Goal: Use online tool/utility: Utilize a website feature to perform a specific function

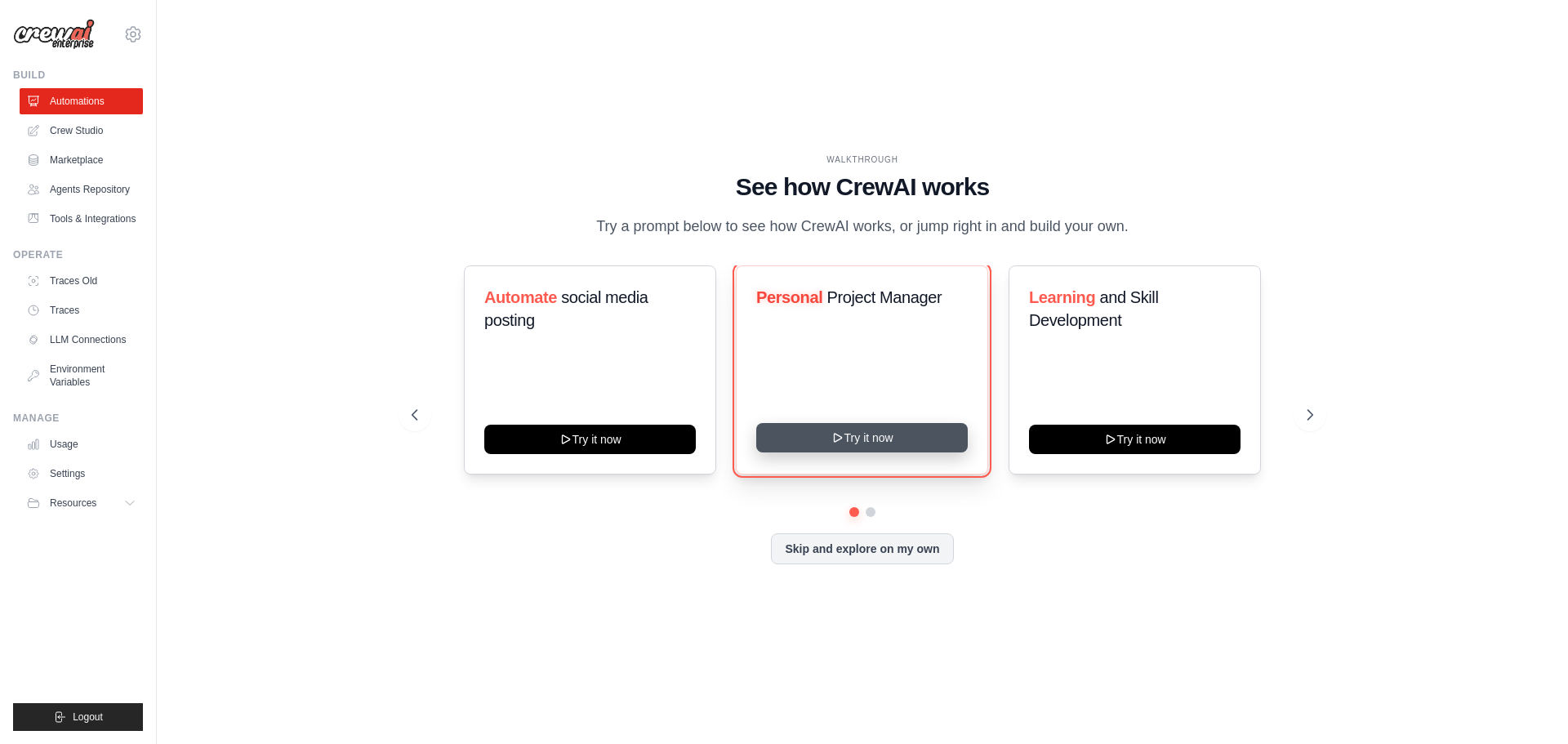
click at [897, 436] on button "Try it now" at bounding box center [861, 437] width 211 height 29
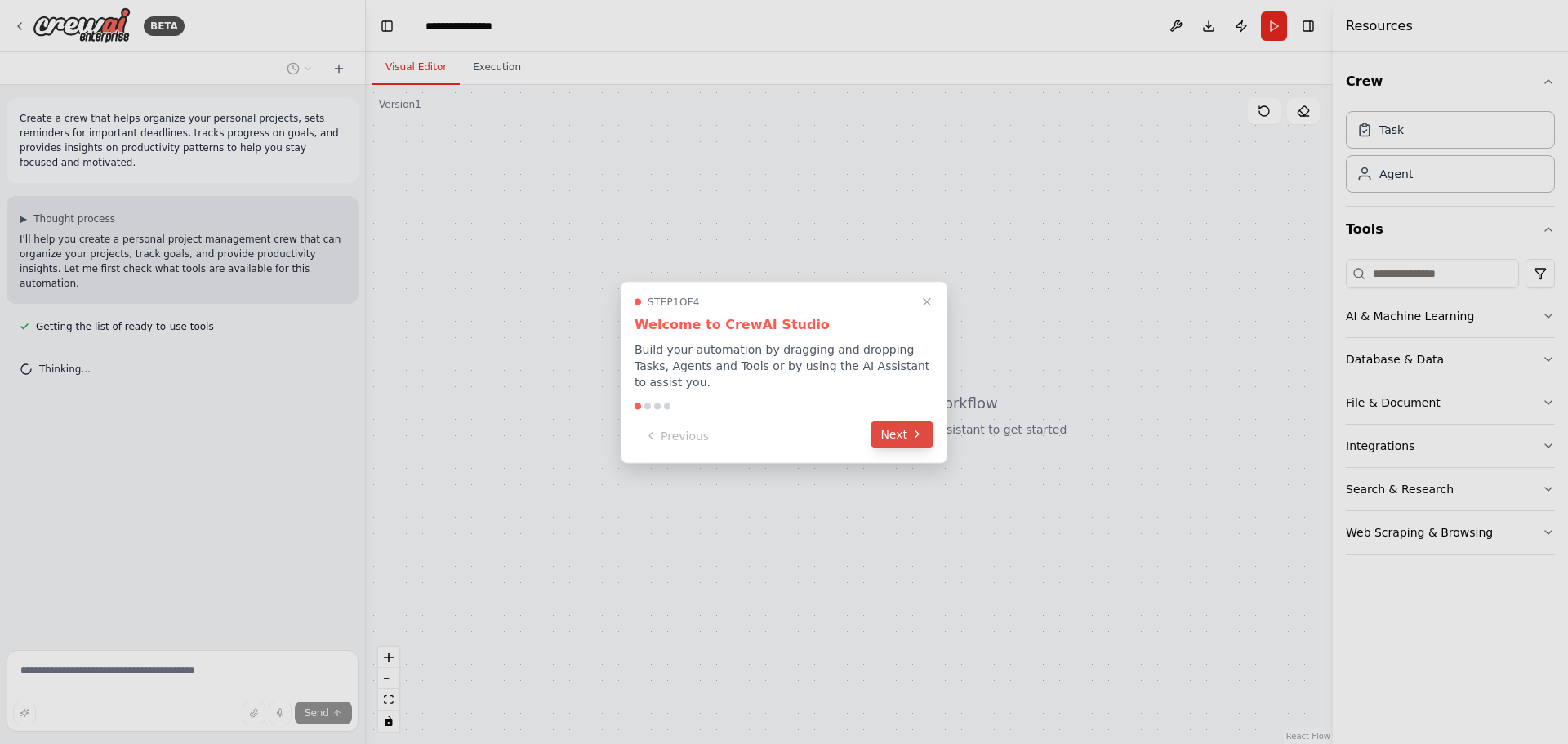
click at [897, 435] on button "Next" at bounding box center [902, 433] width 63 height 27
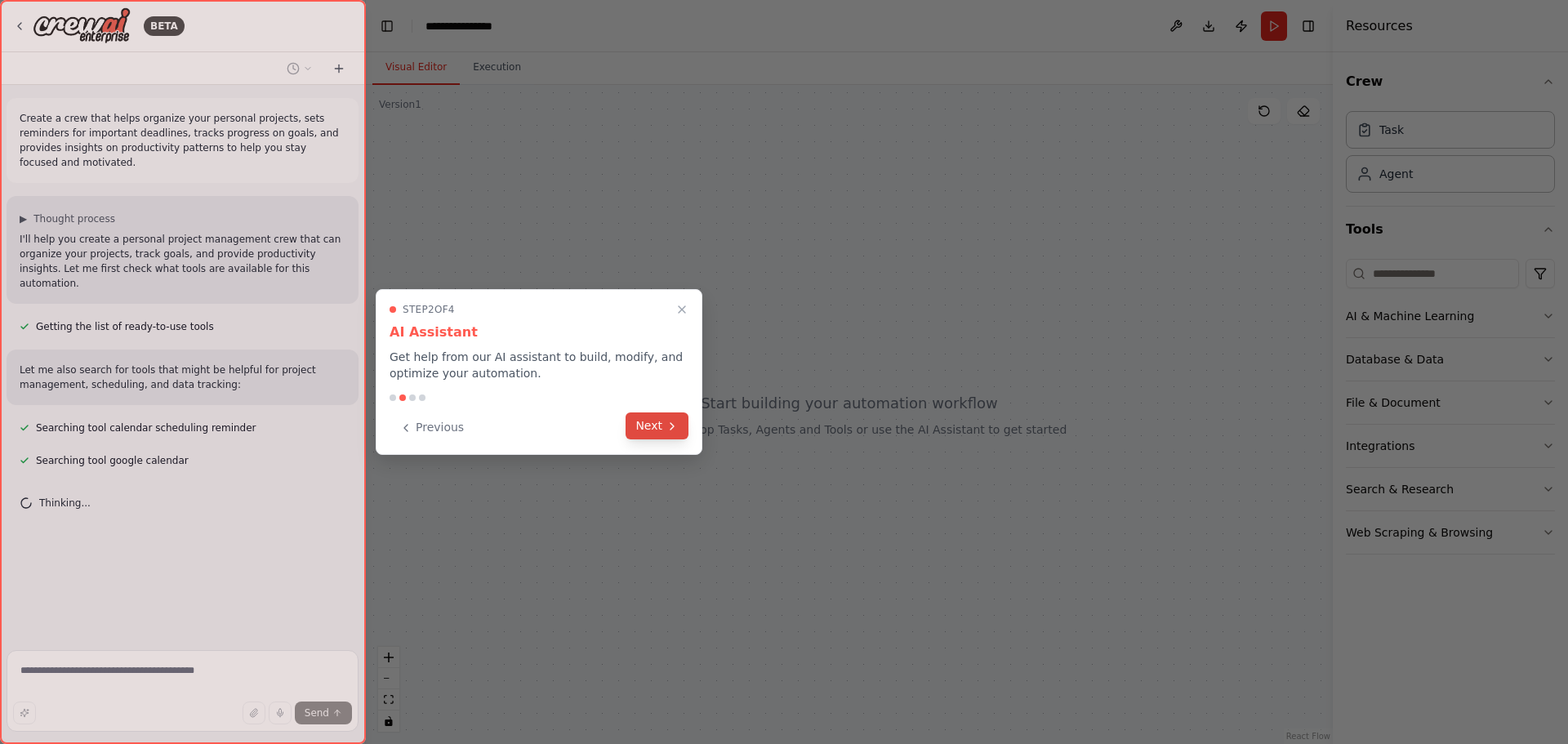
click at [674, 427] on icon at bounding box center [672, 426] width 13 height 13
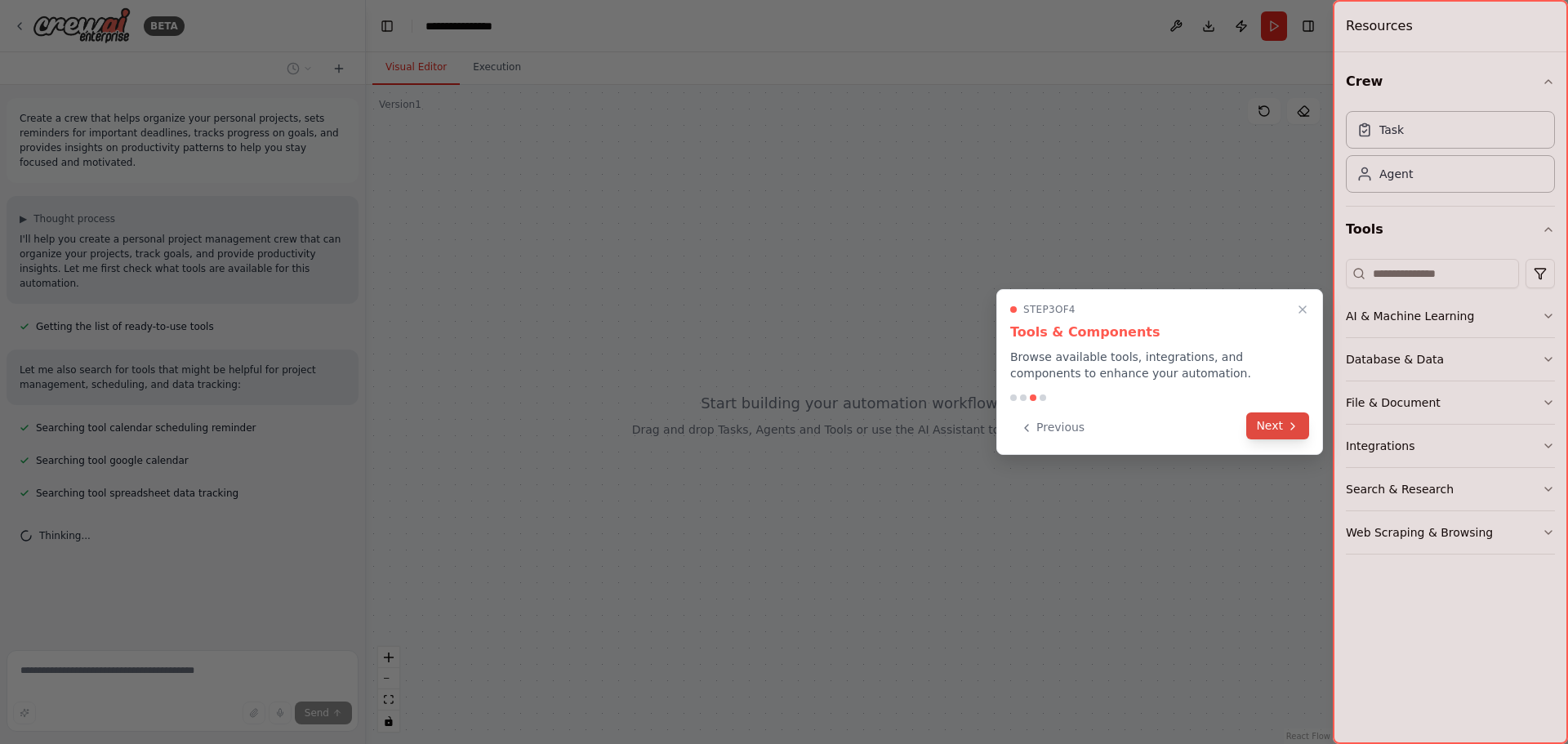
click at [1299, 431] on icon at bounding box center [1293, 426] width 13 height 13
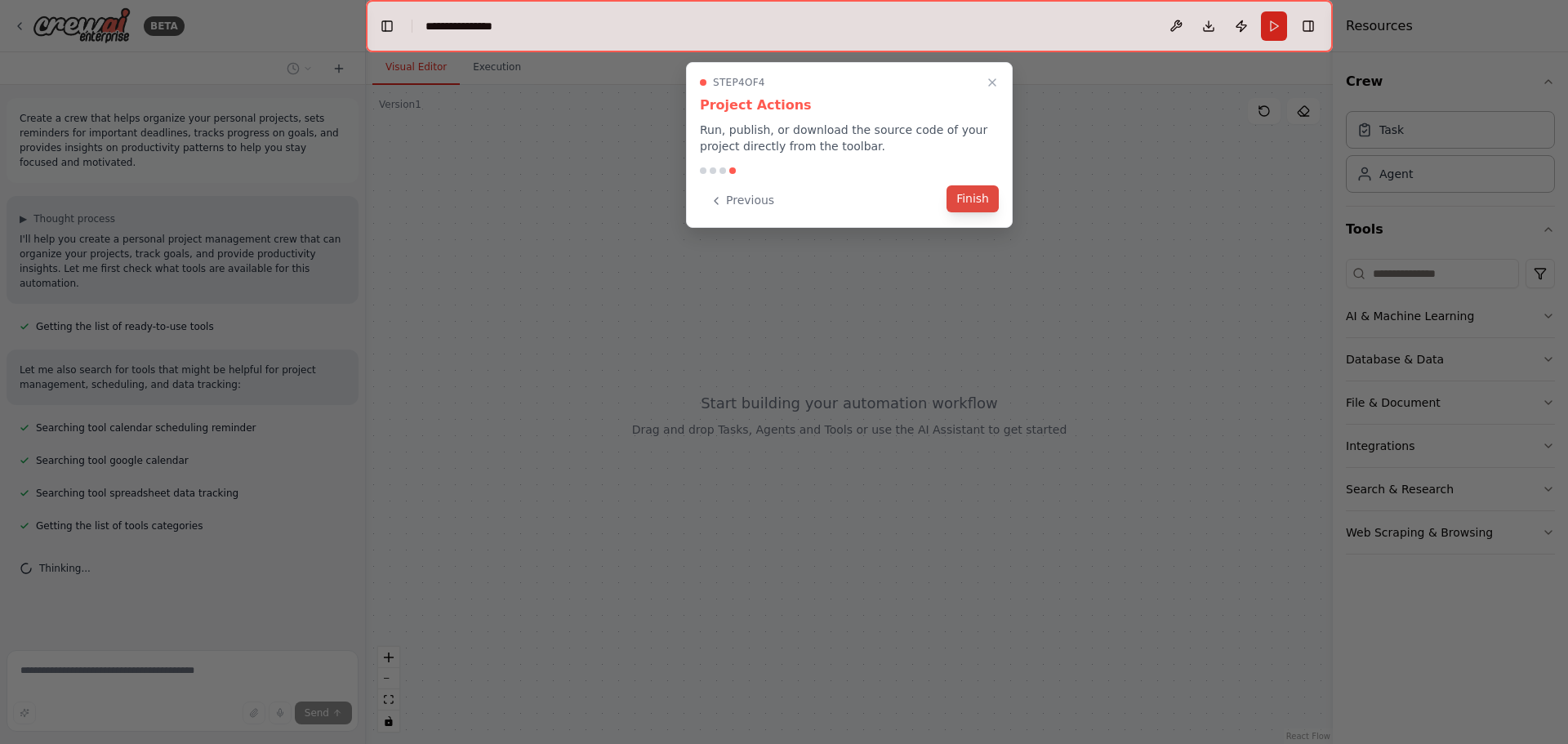
click at [972, 199] on button "Finish" at bounding box center [973, 199] width 53 height 27
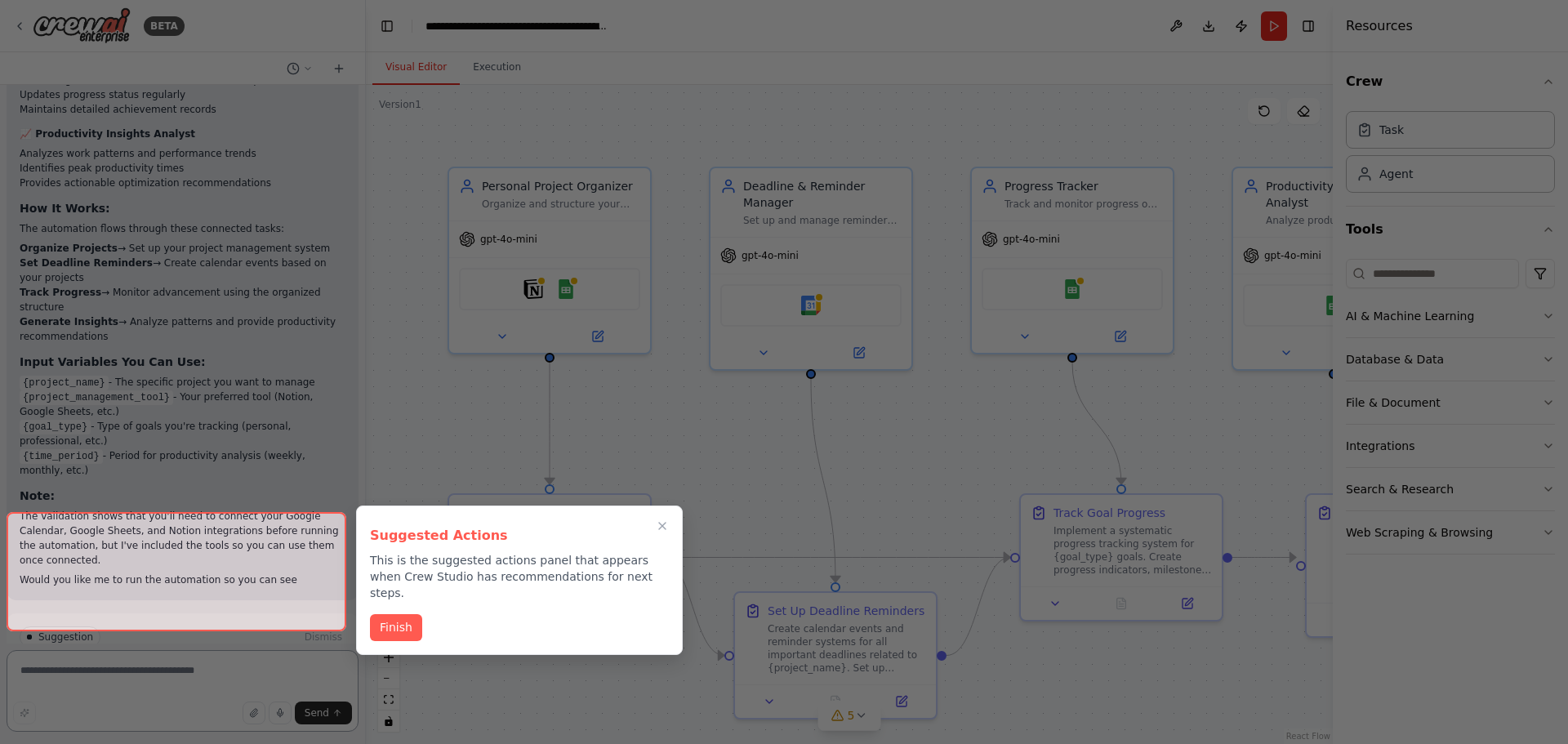
scroll to position [1787, 0]
click at [662, 527] on icon "Close walkthrough" at bounding box center [662, 526] width 8 height 8
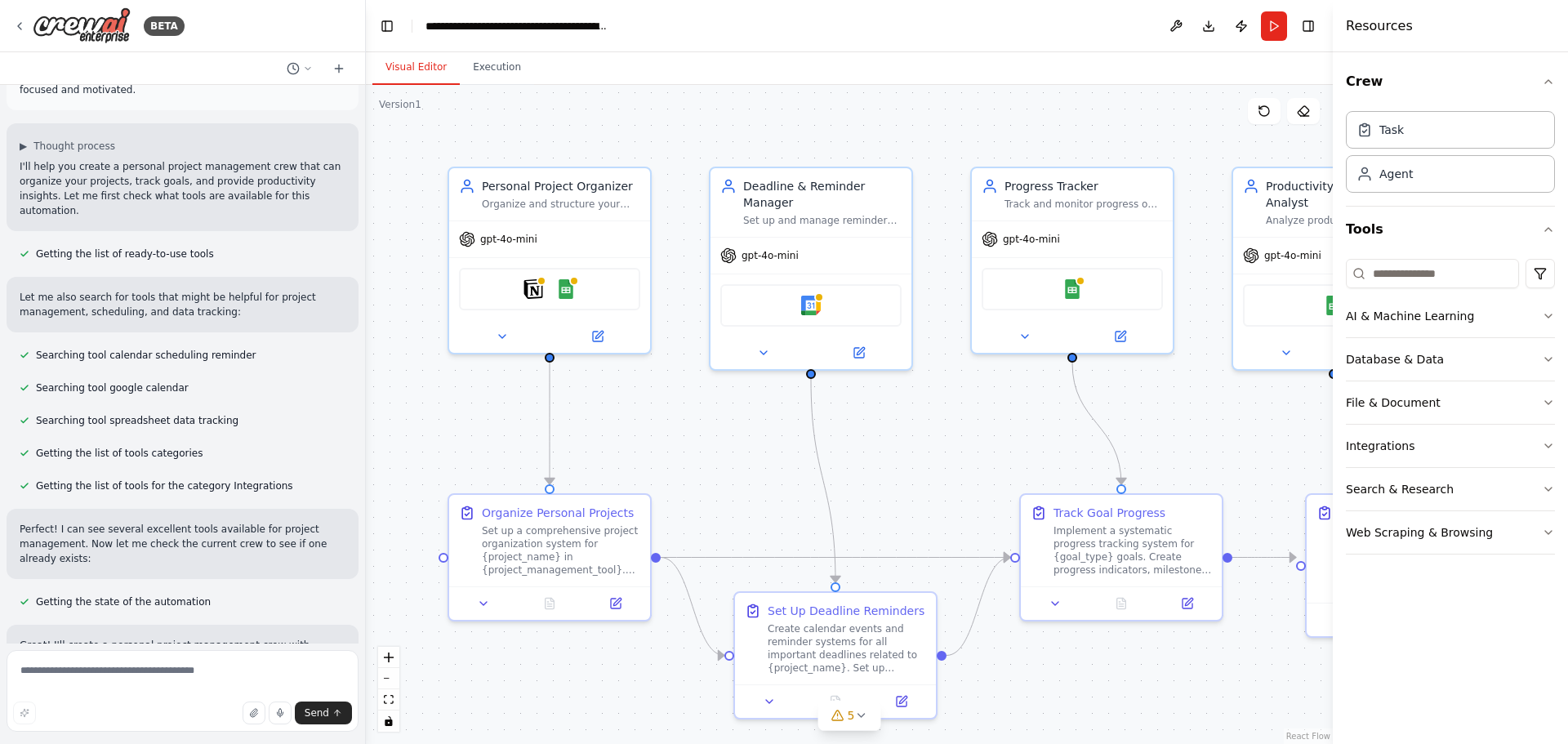
scroll to position [0, 0]
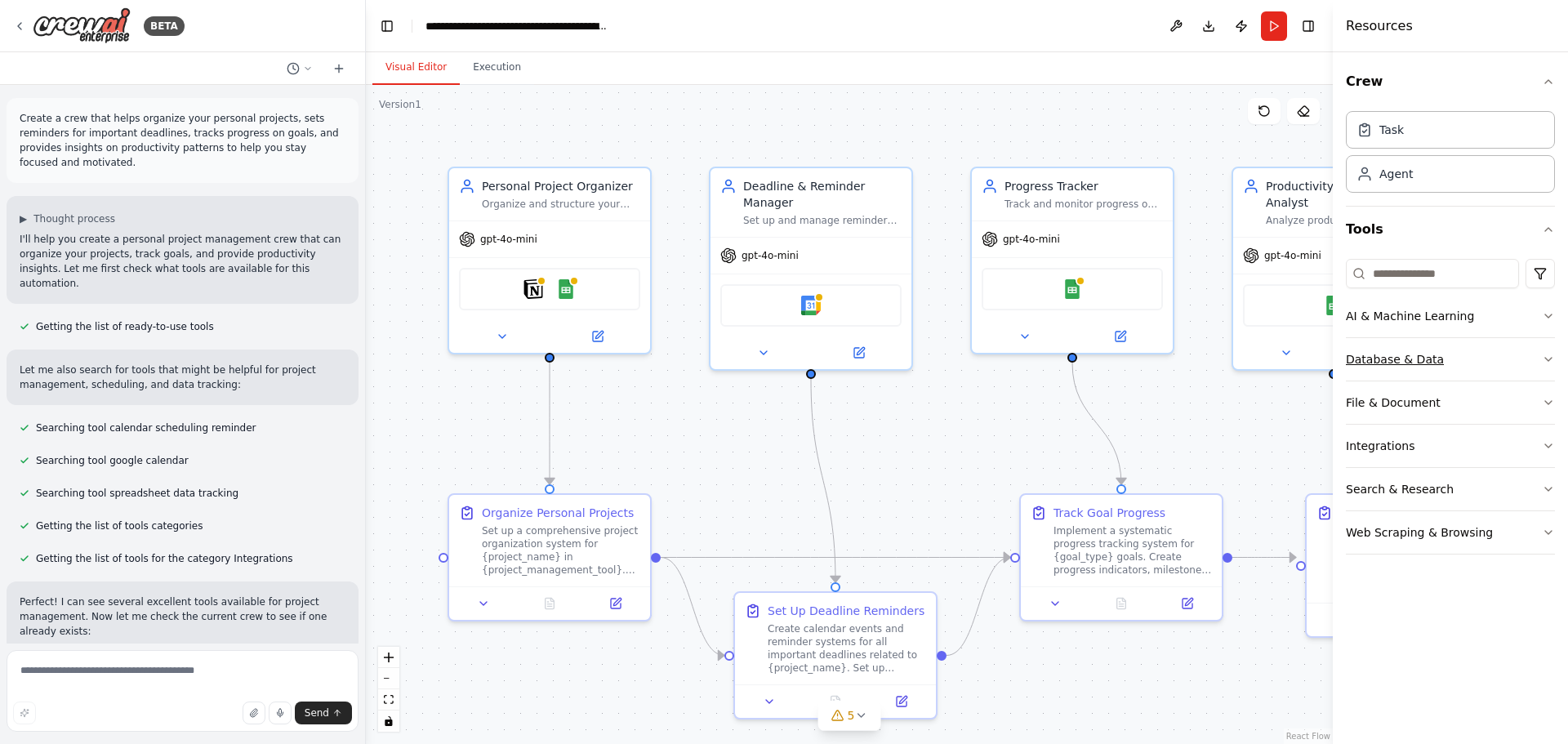
click at [1427, 350] on button "Database & Data" at bounding box center [1450, 358] width 209 height 42
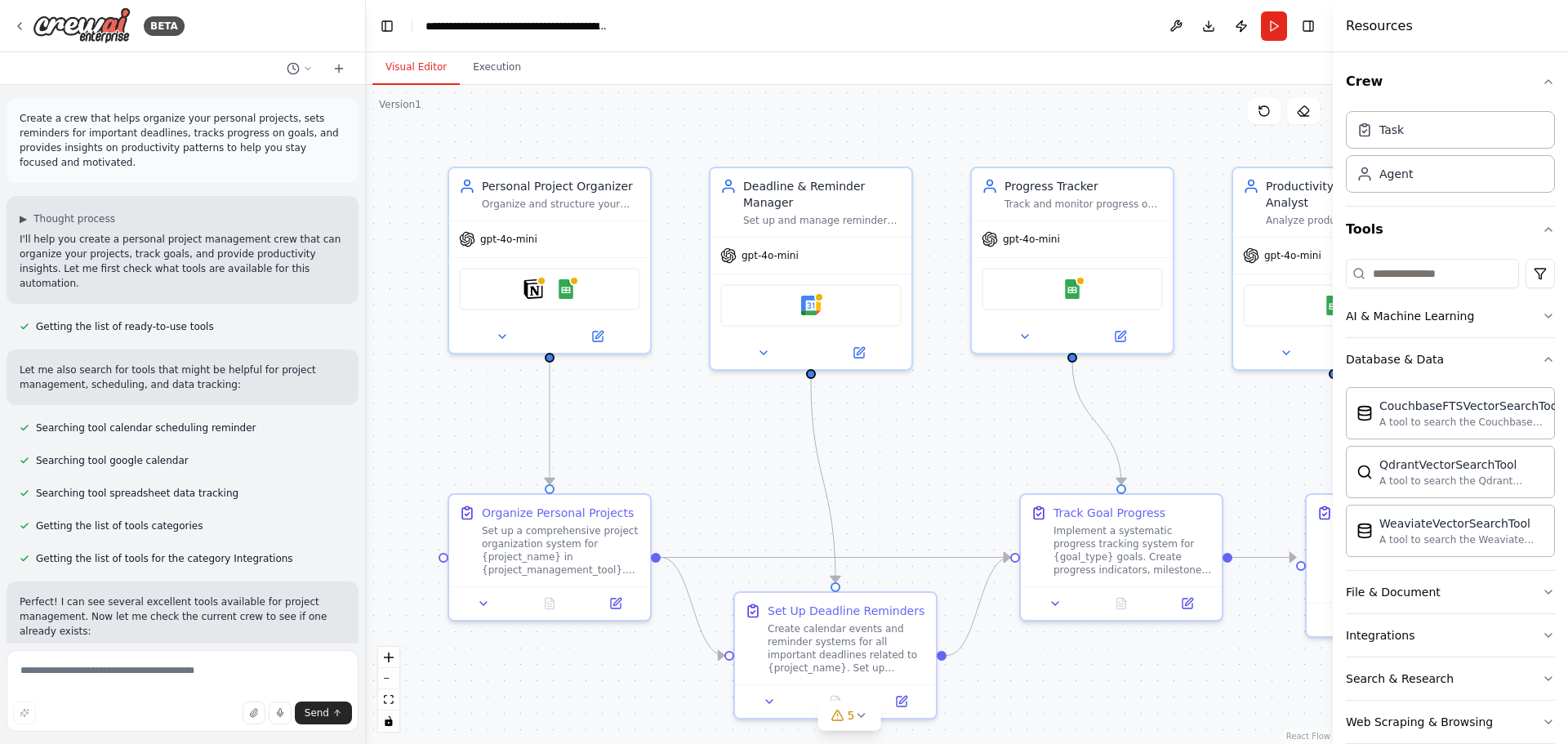
click at [1104, 37] on header "**********" at bounding box center [849, 26] width 967 height 53
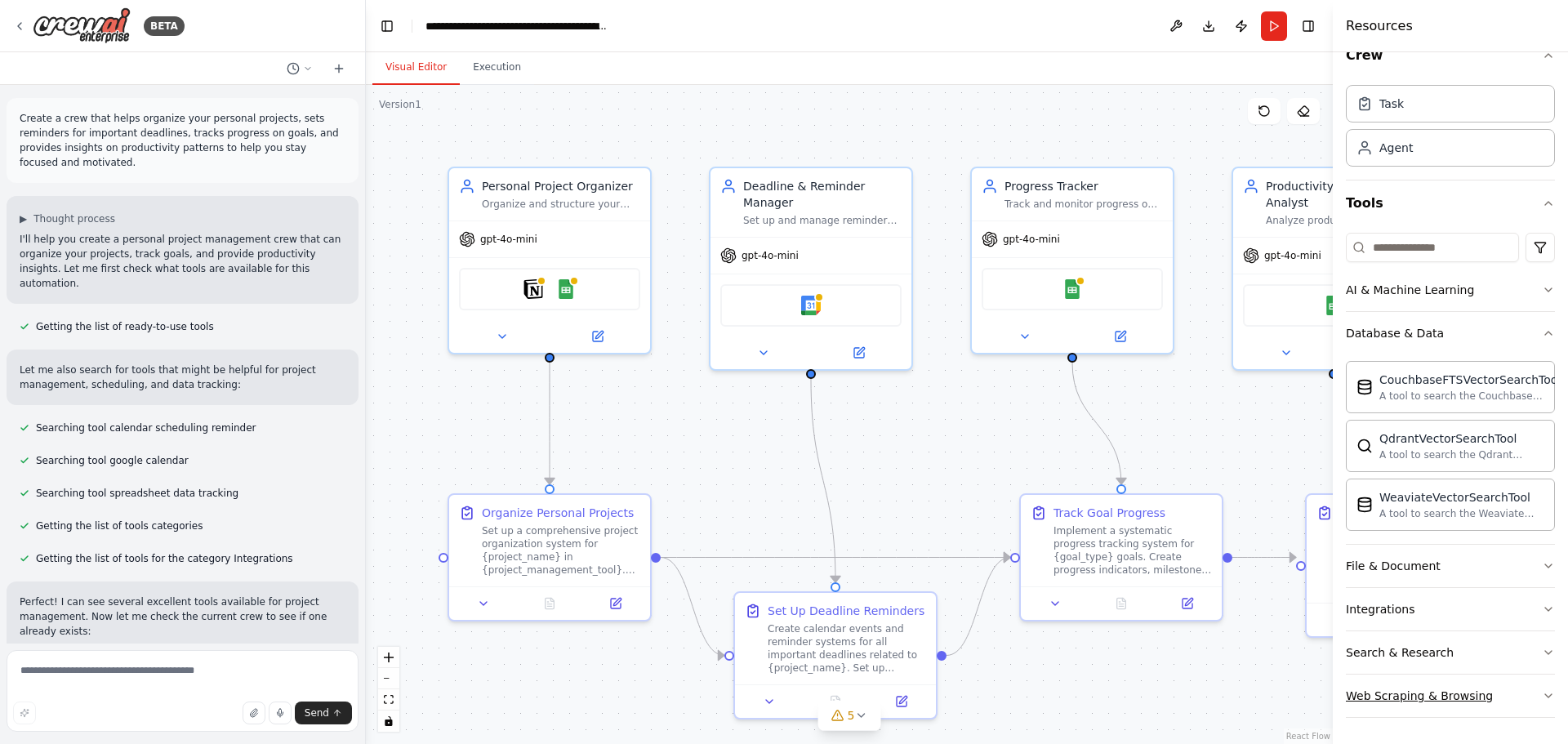
click at [1447, 696] on div "Web Scraping & Browsing" at bounding box center [1419, 695] width 147 height 16
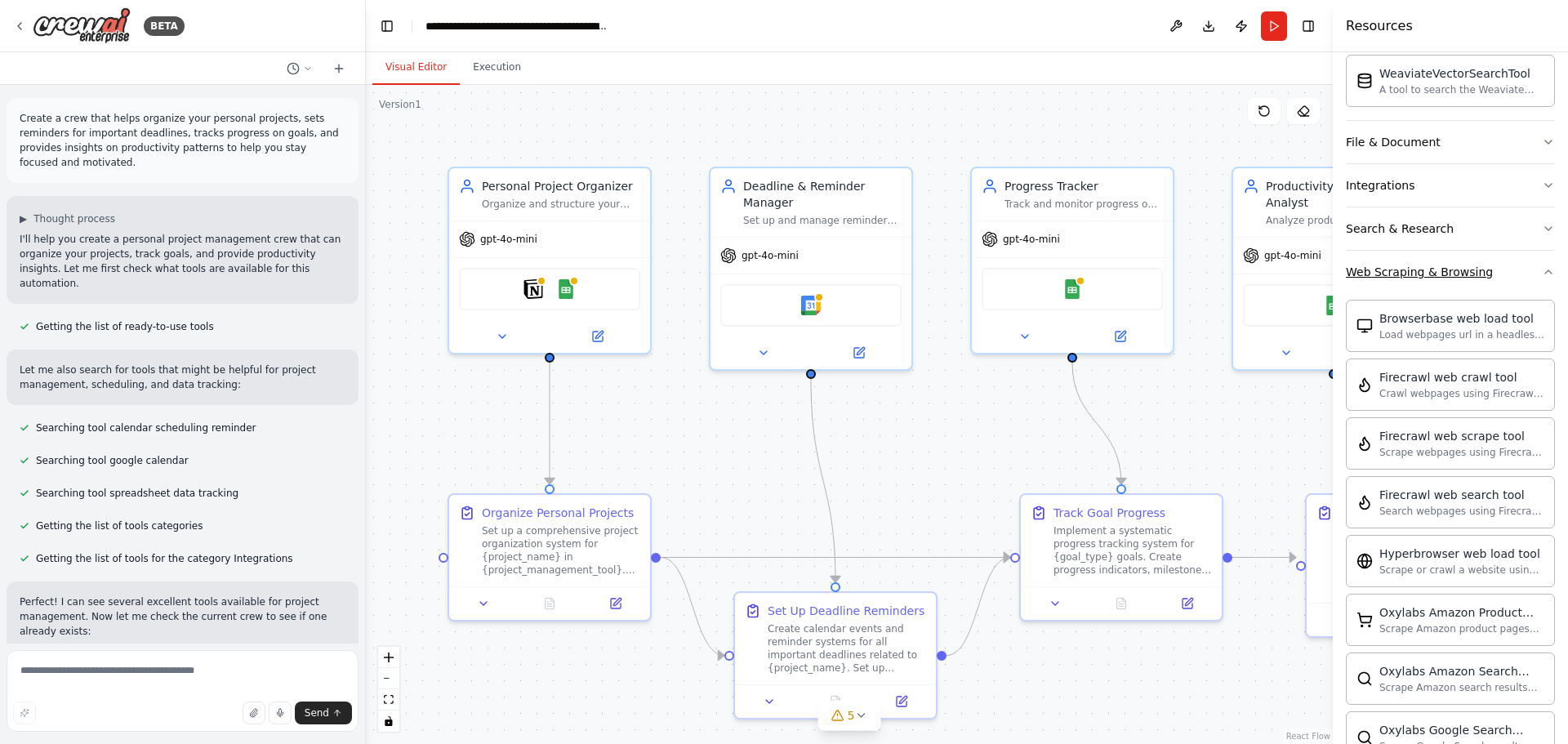
scroll to position [598, 0]
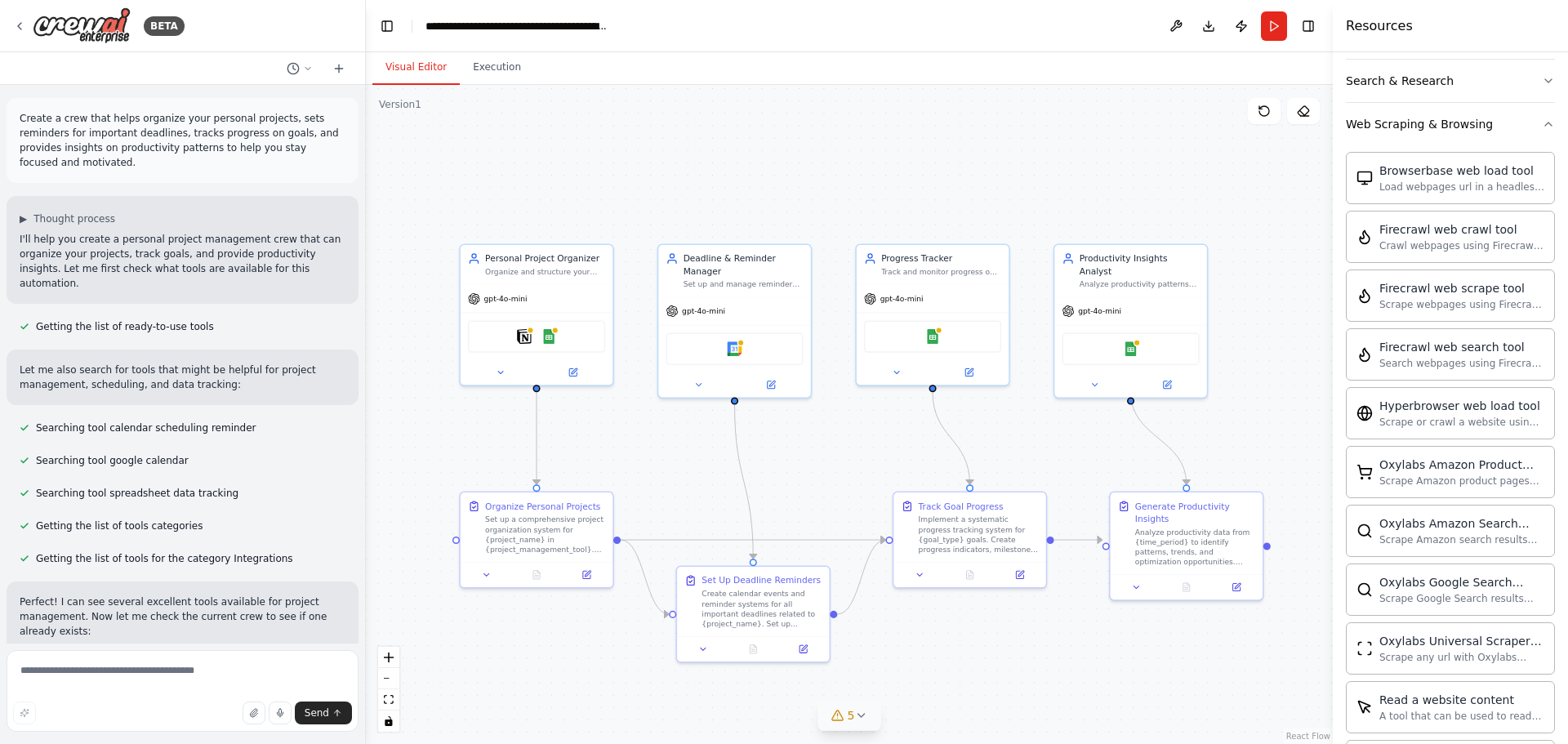
click at [863, 717] on icon at bounding box center [860, 716] width 13 height 13
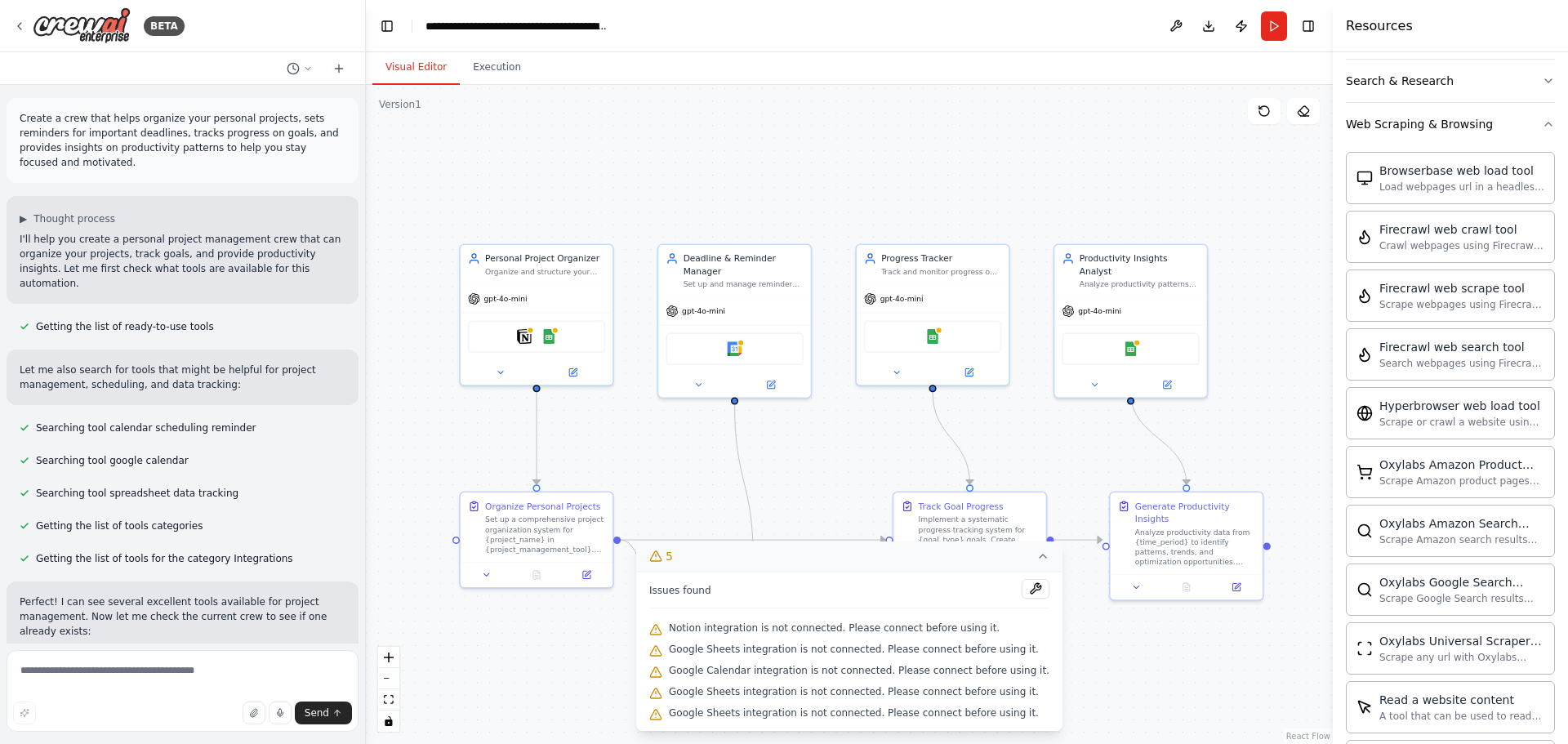
click at [1137, 669] on div ".deletable-edge-delete-btn { width: 20px; height: 20px; border: 0px solid #ffff…" at bounding box center [849, 415] width 967 height 659
click at [1037, 557] on icon at bounding box center [1043, 556] width 13 height 13
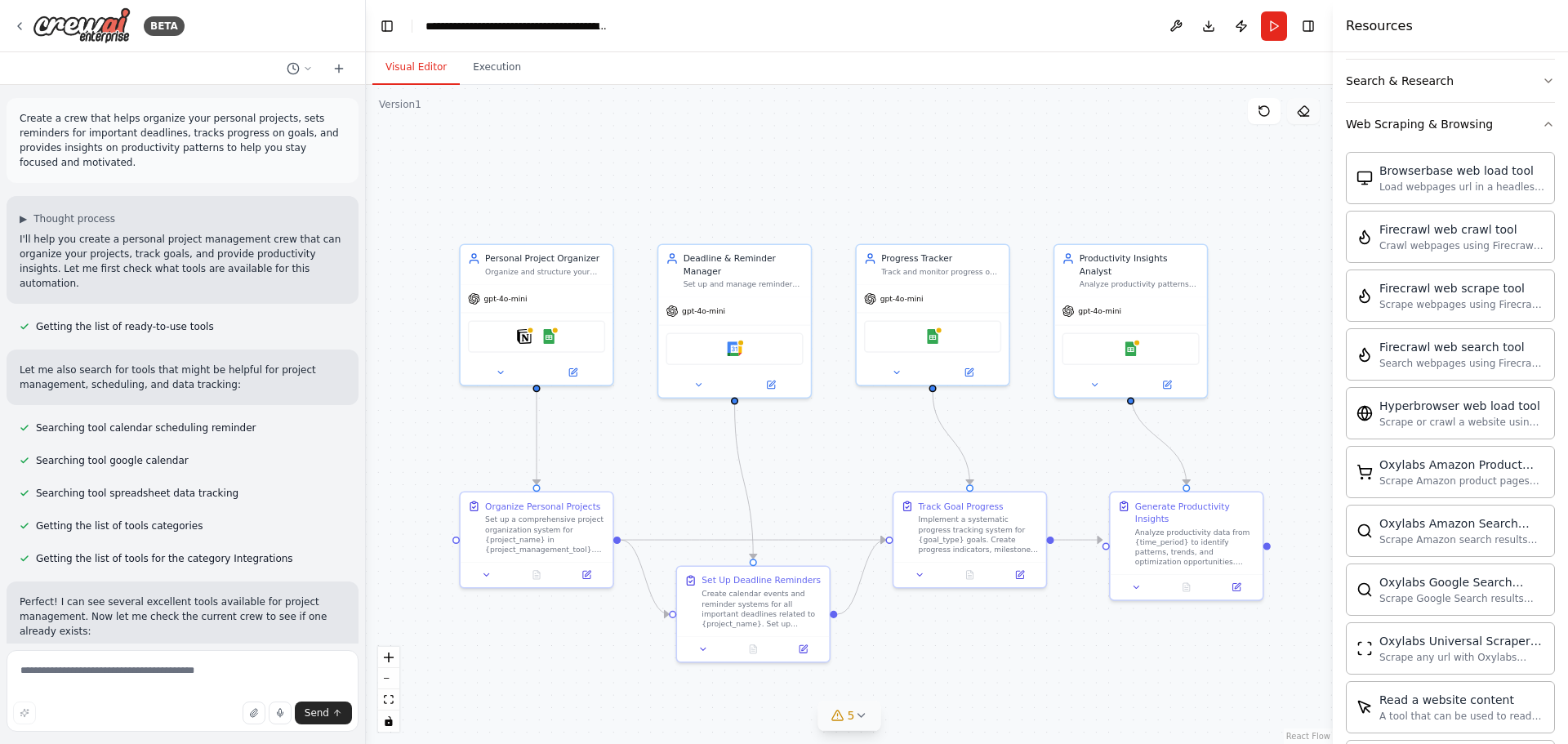
click at [1301, 111] on icon at bounding box center [1302, 111] width 10 height 9
click at [1163, 299] on div "gpt-4o-mini" at bounding box center [1131, 308] width 152 height 27
click at [1195, 230] on icon at bounding box center [1194, 226] width 7 height 9
click at [1161, 225] on button "Confirm" at bounding box center [1148, 225] width 58 height 20
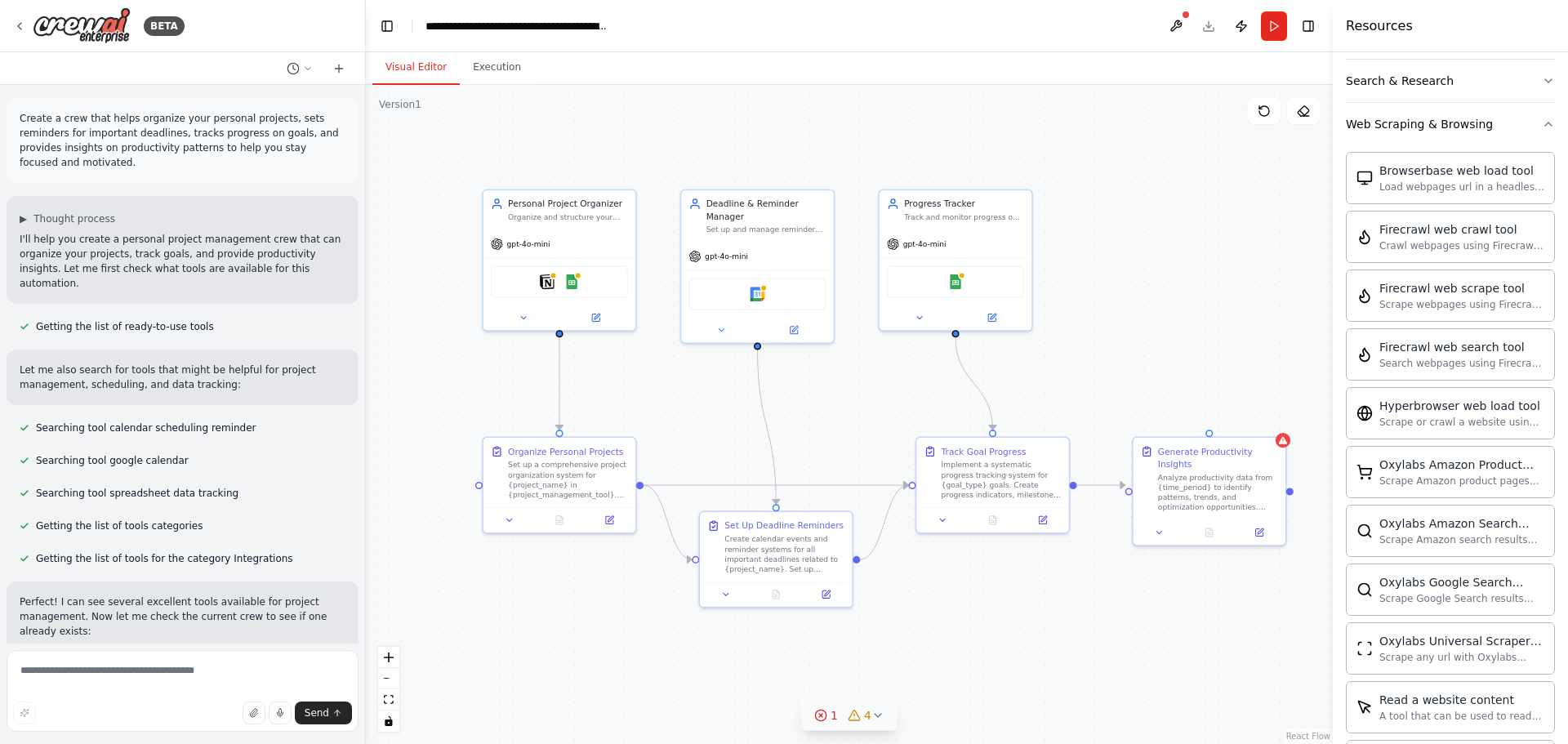
drag, startPoint x: 437, startPoint y: 219, endPoint x: 456, endPoint y: 155, distance: 66.8
click at [453, 147] on div ".deletable-edge-delete-btn { width: 20px; height: 20px; border: 0px solid #ffff…" at bounding box center [849, 415] width 967 height 659
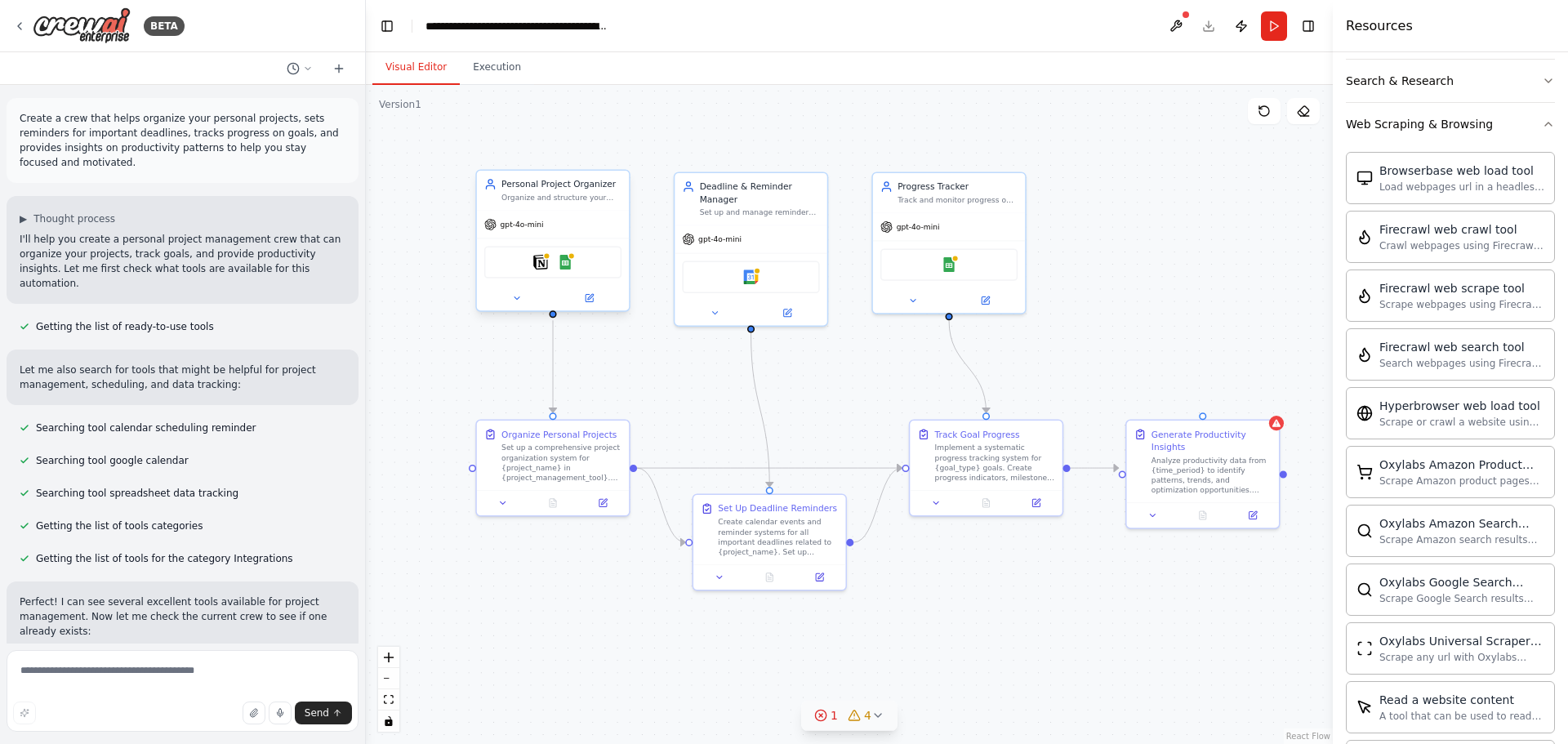
click at [541, 210] on div "gpt-4o-mini Notion Google Sheets" at bounding box center [553, 260] width 152 height 100
click at [618, 154] on icon at bounding box center [617, 154] width 7 height 9
click at [583, 152] on button "Confirm" at bounding box center [570, 153] width 58 height 20
click at [589, 438] on div "Organize Personal Projects" at bounding box center [558, 431] width 115 height 12
click at [617, 403] on icon at bounding box center [617, 403] width 7 height 9
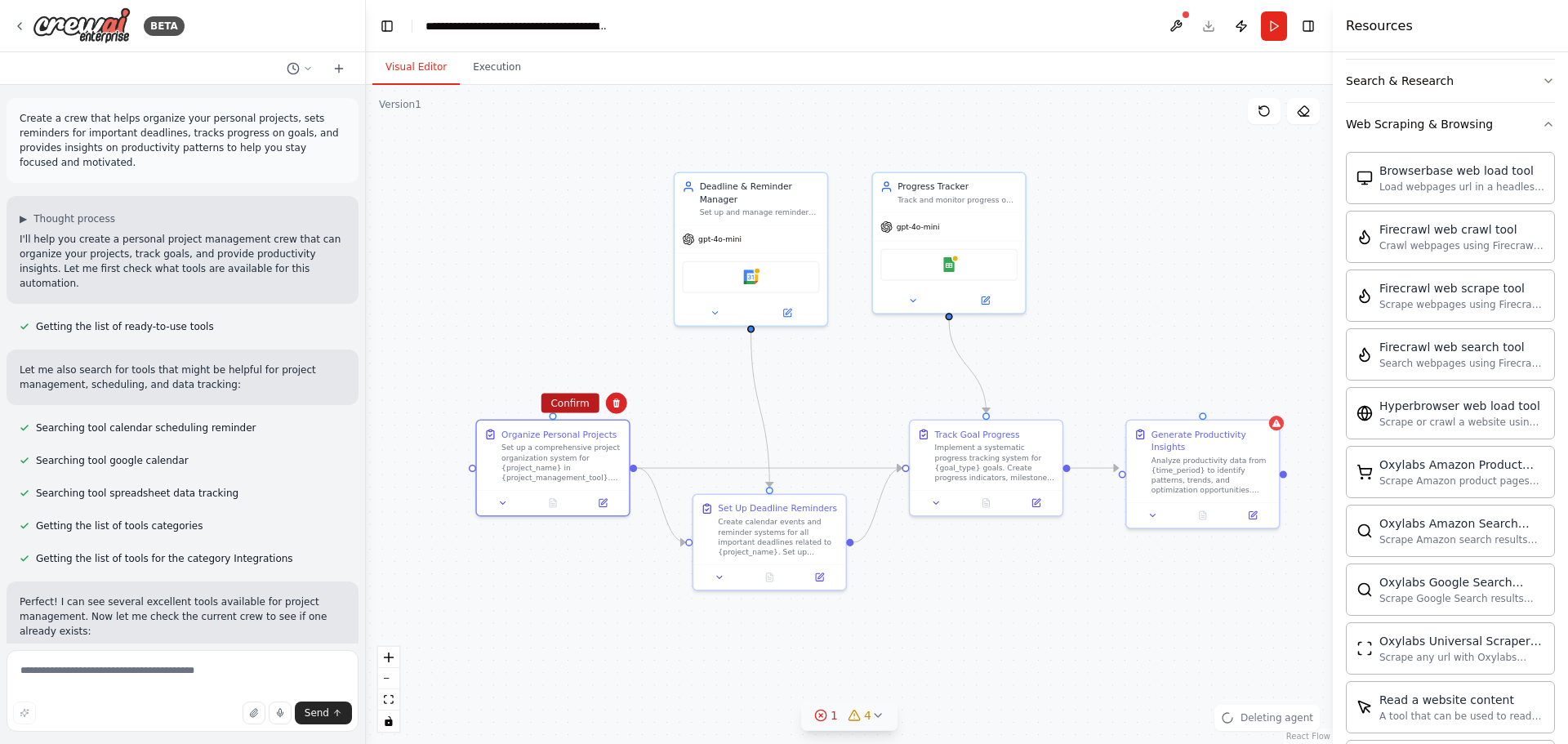
click at [583, 404] on button "Confirm" at bounding box center [570, 403] width 58 height 20
click at [781, 198] on div "Deadline & Reminder Manager" at bounding box center [760, 190] width 120 height 24
click at [814, 158] on icon at bounding box center [814, 154] width 7 height 9
click at [782, 154] on button "Confirm" at bounding box center [769, 153] width 58 height 20
click at [750, 514] on div "Create calendar events and reminder systems for all important deadlines related…" at bounding box center [778, 534] width 120 height 40
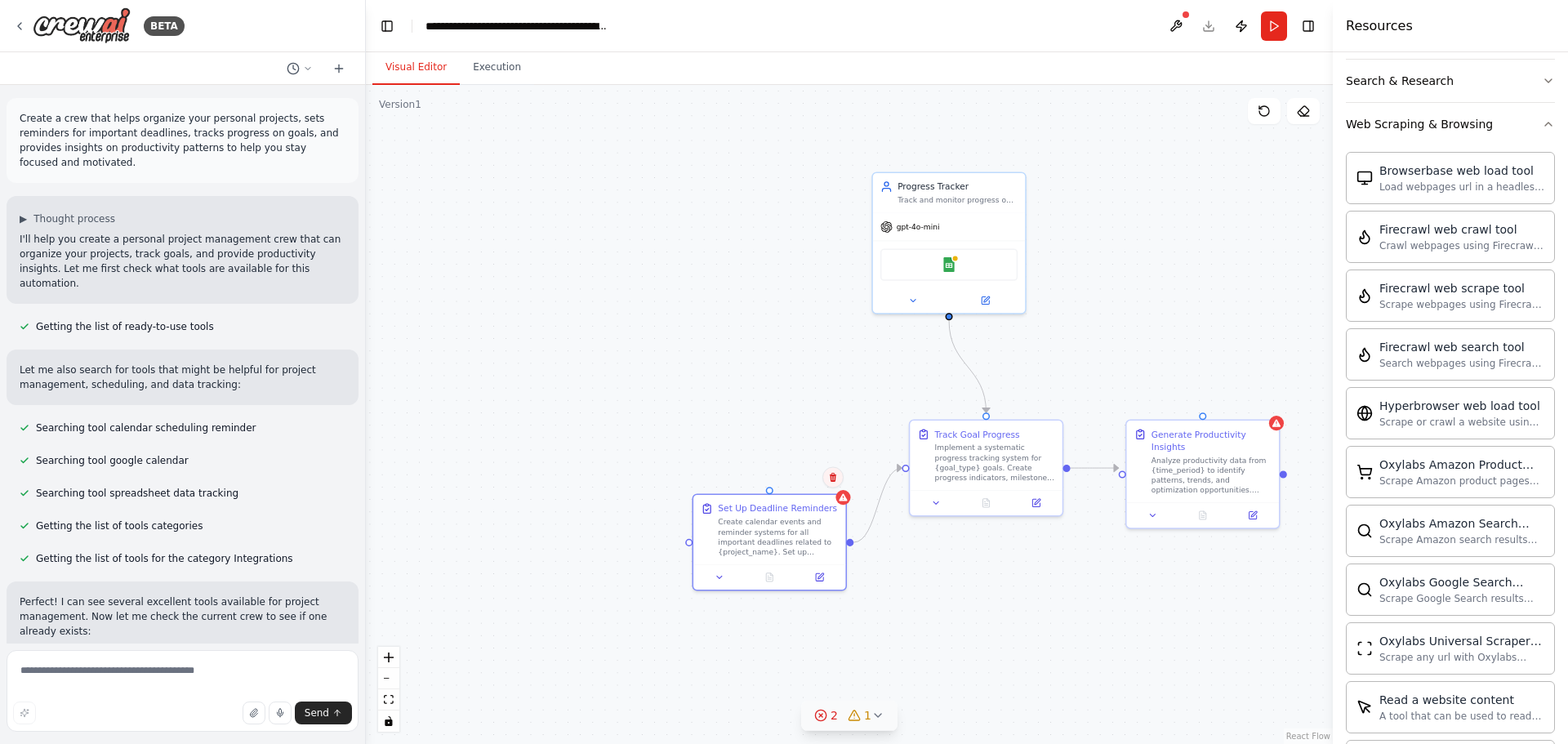
click at [828, 482] on button at bounding box center [832, 478] width 22 height 22
click at [798, 479] on button "Confirm" at bounding box center [787, 478] width 58 height 20
click at [949, 440] on div "Implement a systematic progress tracking system for {goal_type} goals. Create p…" at bounding box center [996, 460] width 120 height 40
click at [1052, 408] on button at bounding box center [1049, 403] width 22 height 22
click at [1018, 405] on button "Confirm" at bounding box center [1003, 403] width 58 height 20
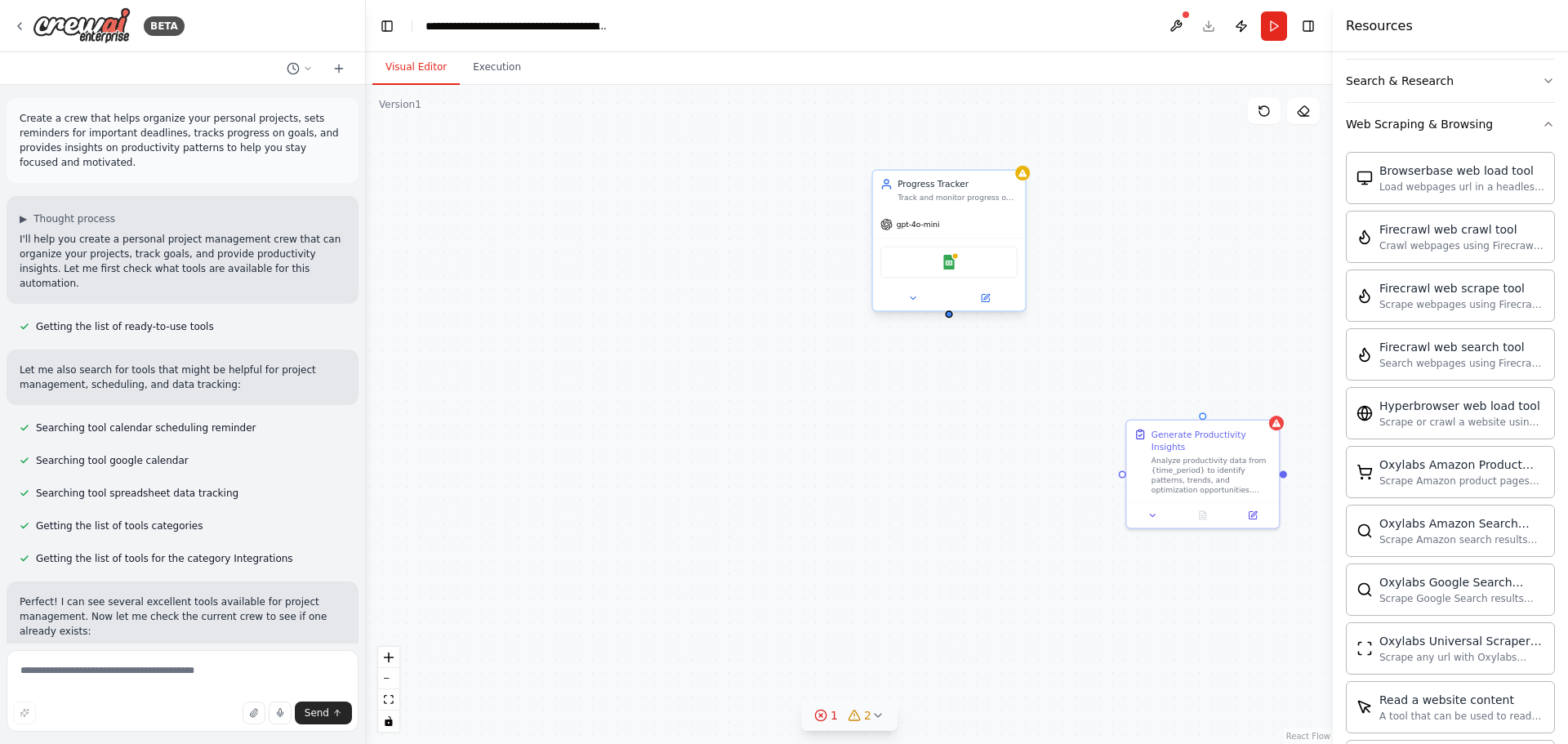
click at [986, 211] on div "gpt-4o-mini" at bounding box center [949, 224] width 152 height 27
click at [1009, 156] on icon at bounding box center [1012, 153] width 9 height 9
click at [956, 155] on button "Confirm" at bounding box center [966, 153] width 58 height 20
click at [1195, 412] on div "Generate Productivity Insights Analyze productivity data from {time_period} to …" at bounding box center [849, 415] width 967 height 659
click at [1195, 453] on div "Analyze productivity data from {time_period} to identify patterns, trends, and …" at bounding box center [1211, 473] width 120 height 40
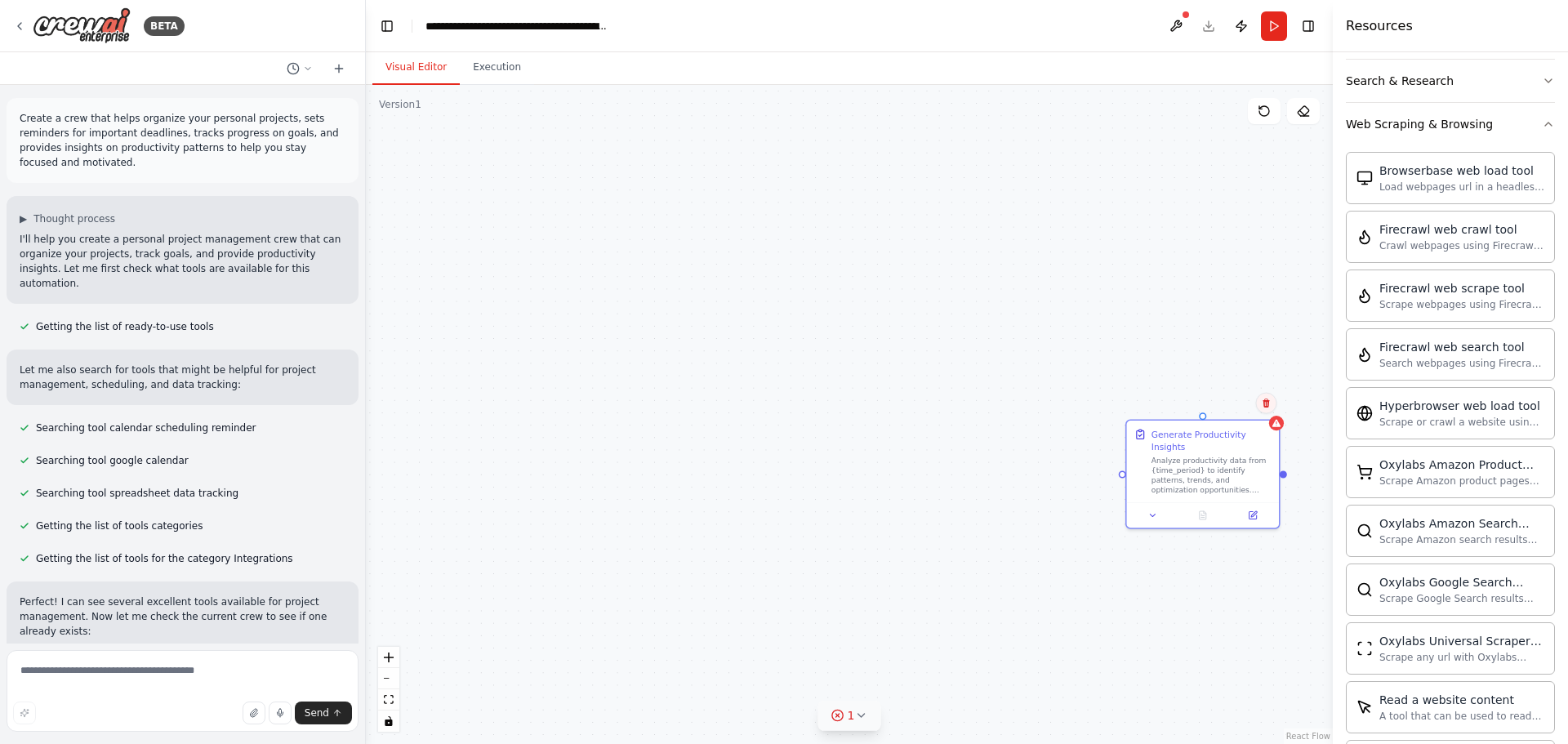
click at [1263, 400] on icon at bounding box center [1267, 403] width 9 height 9
click at [1231, 408] on button "Confirm" at bounding box center [1220, 403] width 58 height 20
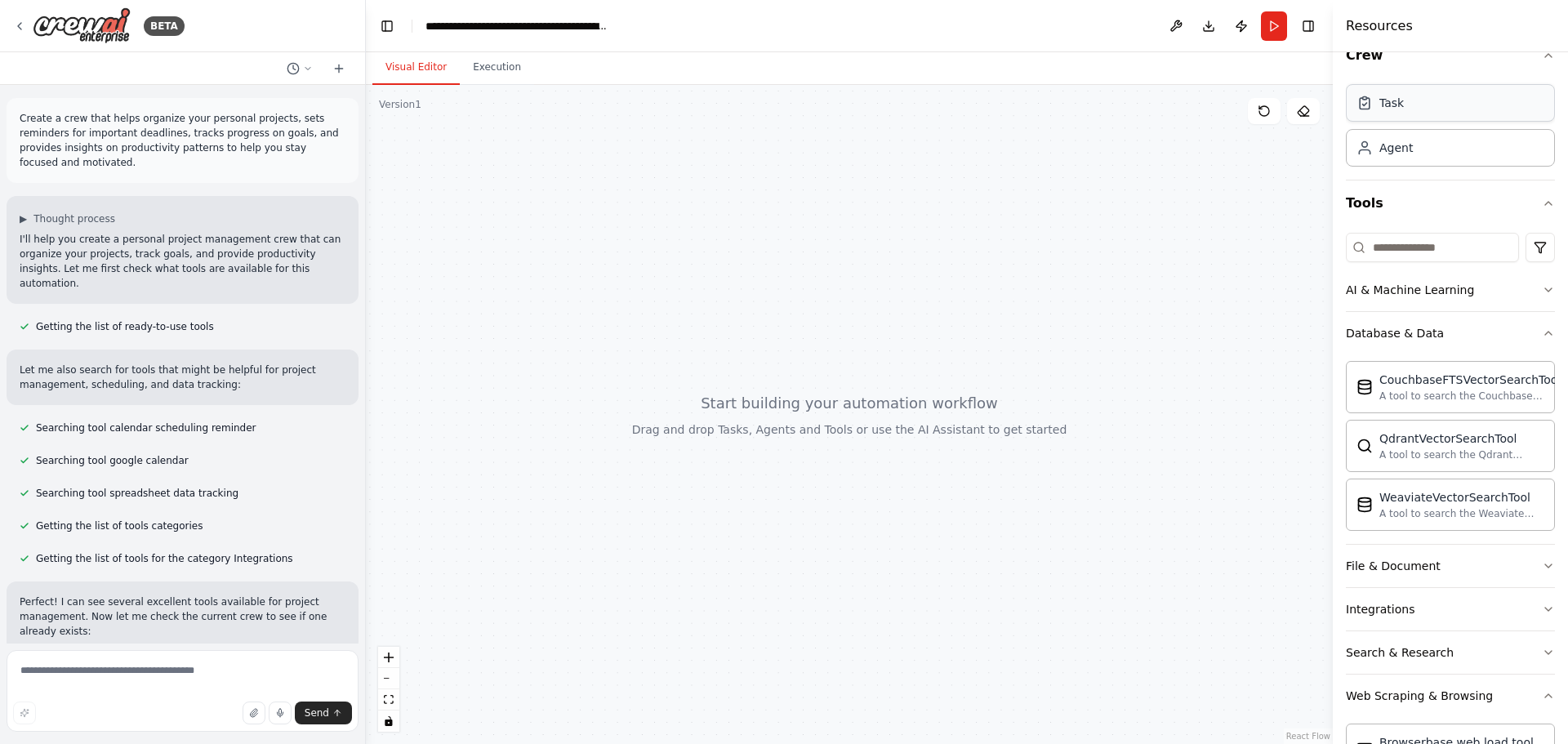
scroll to position [0, 0]
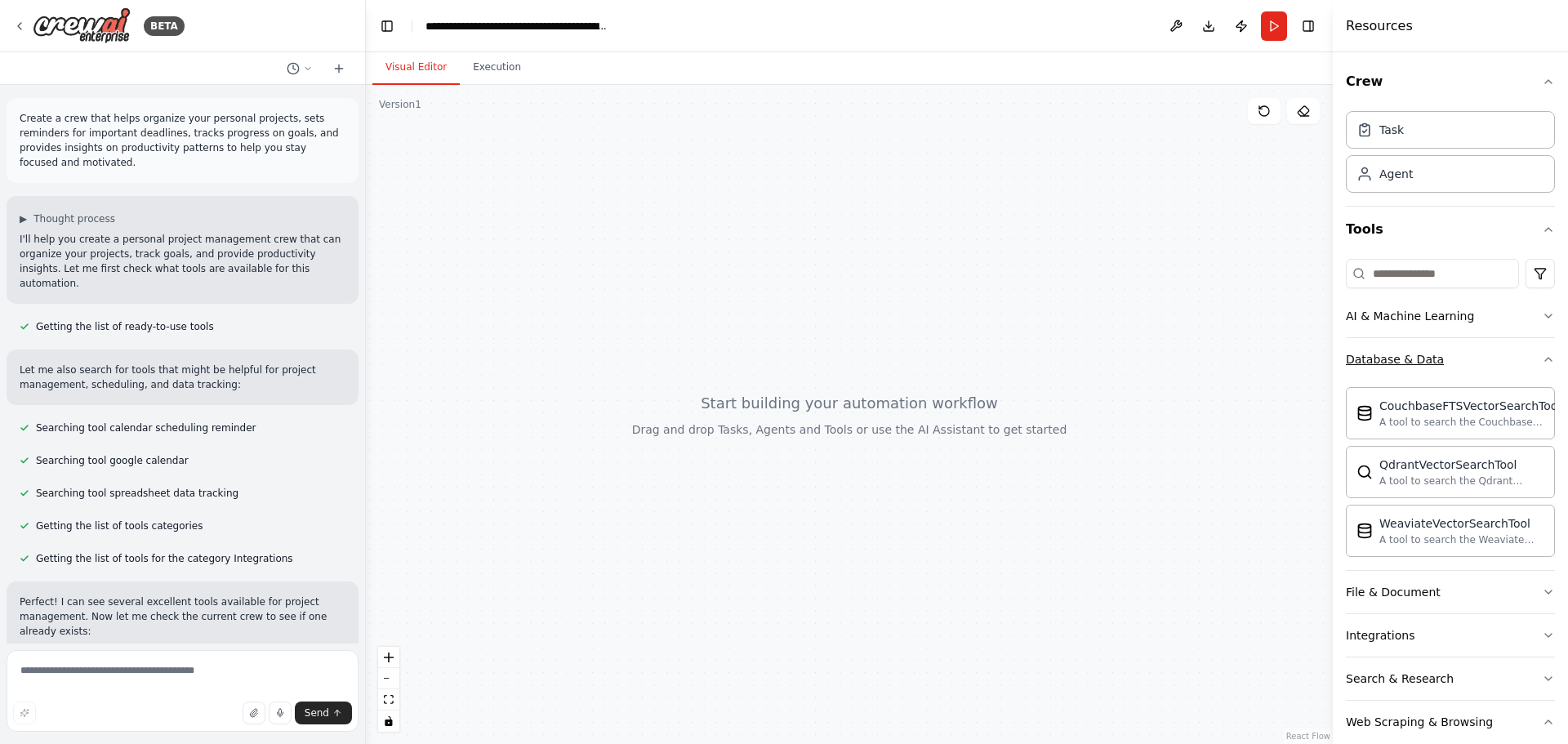
click at [1542, 357] on icon "button" at bounding box center [1548, 359] width 13 height 13
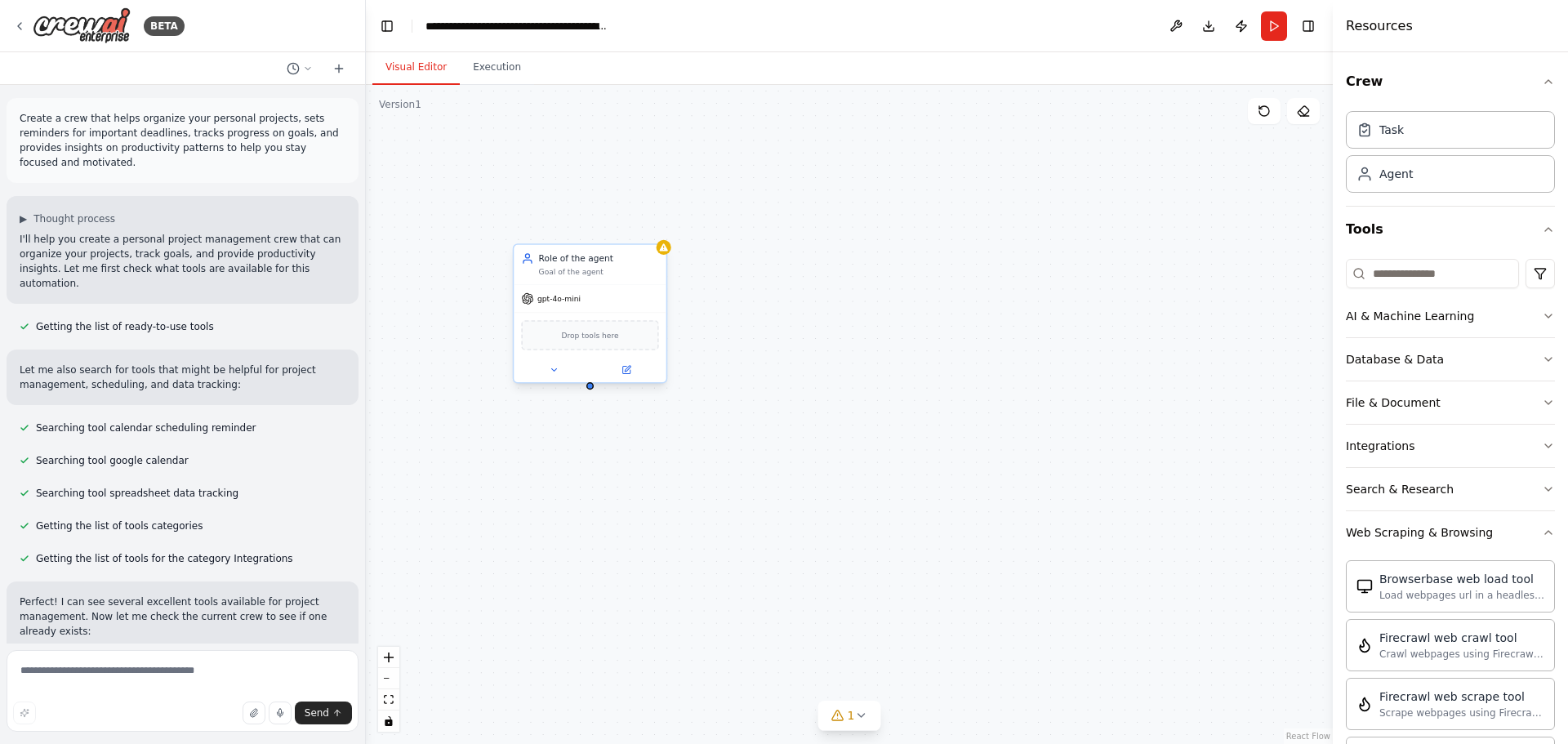
click at [581, 271] on div "Goal of the agent" at bounding box center [599, 272] width 120 height 9
drag, startPoint x: 566, startPoint y: 250, endPoint x: 487, endPoint y: 172, distance: 111.0
click at [487, 172] on div "Role of the agent Goal of the agent" at bounding box center [515, 190] width 152 height 40
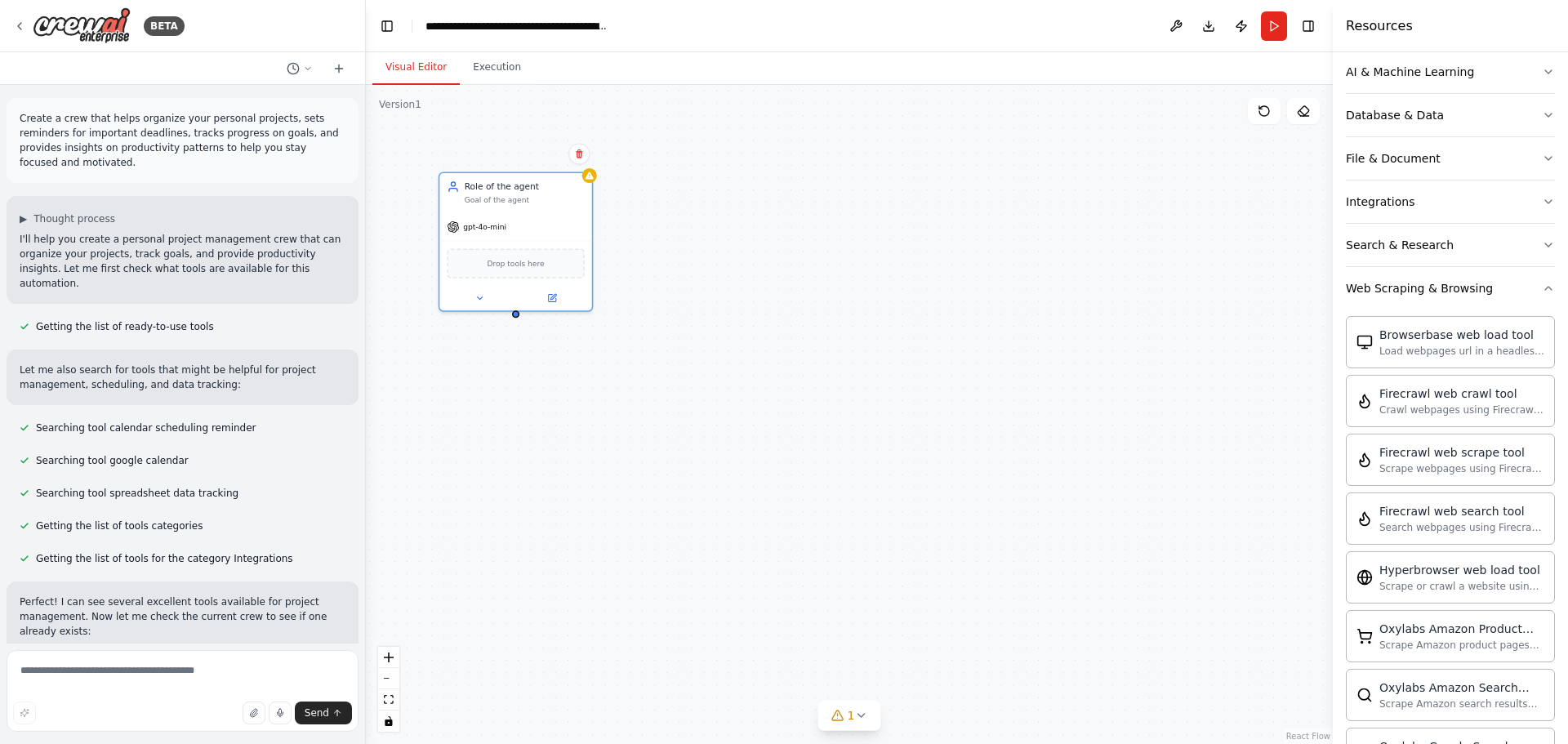
scroll to position [242, 0]
click at [1545, 292] on icon "button" at bounding box center [1548, 290] width 7 height 3
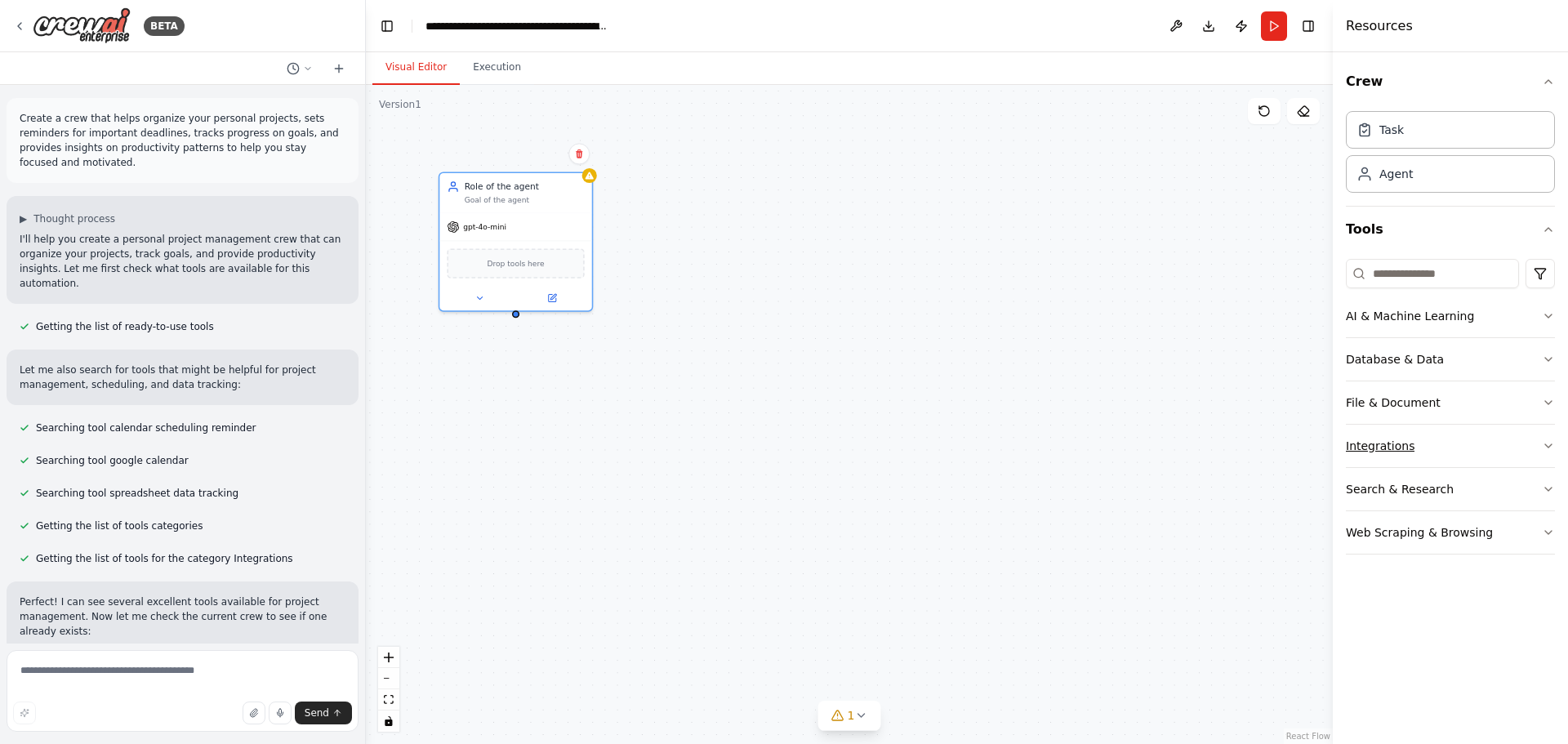
click at [1387, 441] on div "Integrations" at bounding box center [1379, 446] width 69 height 16
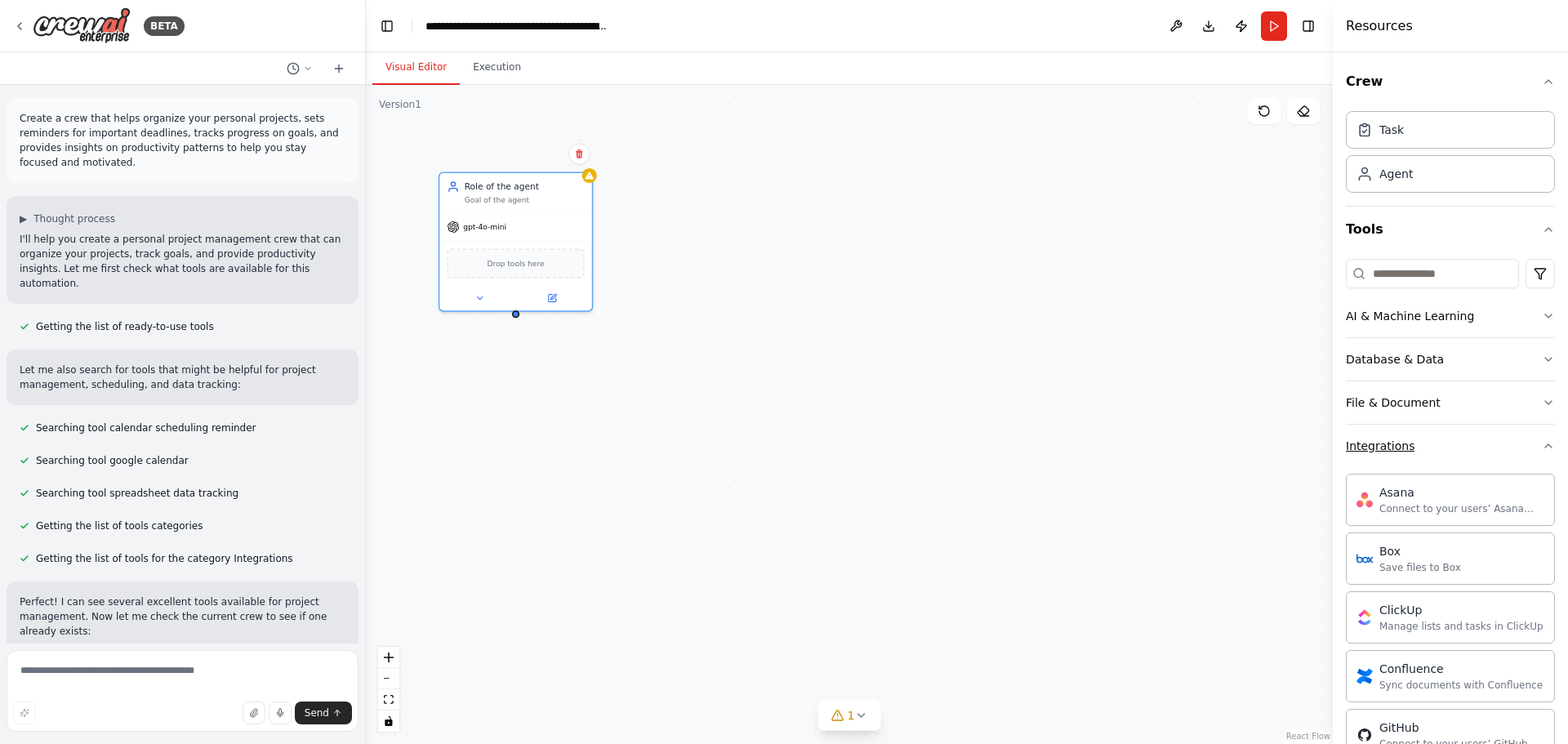
click at [1387, 441] on div "Integrations" at bounding box center [1379, 446] width 69 height 16
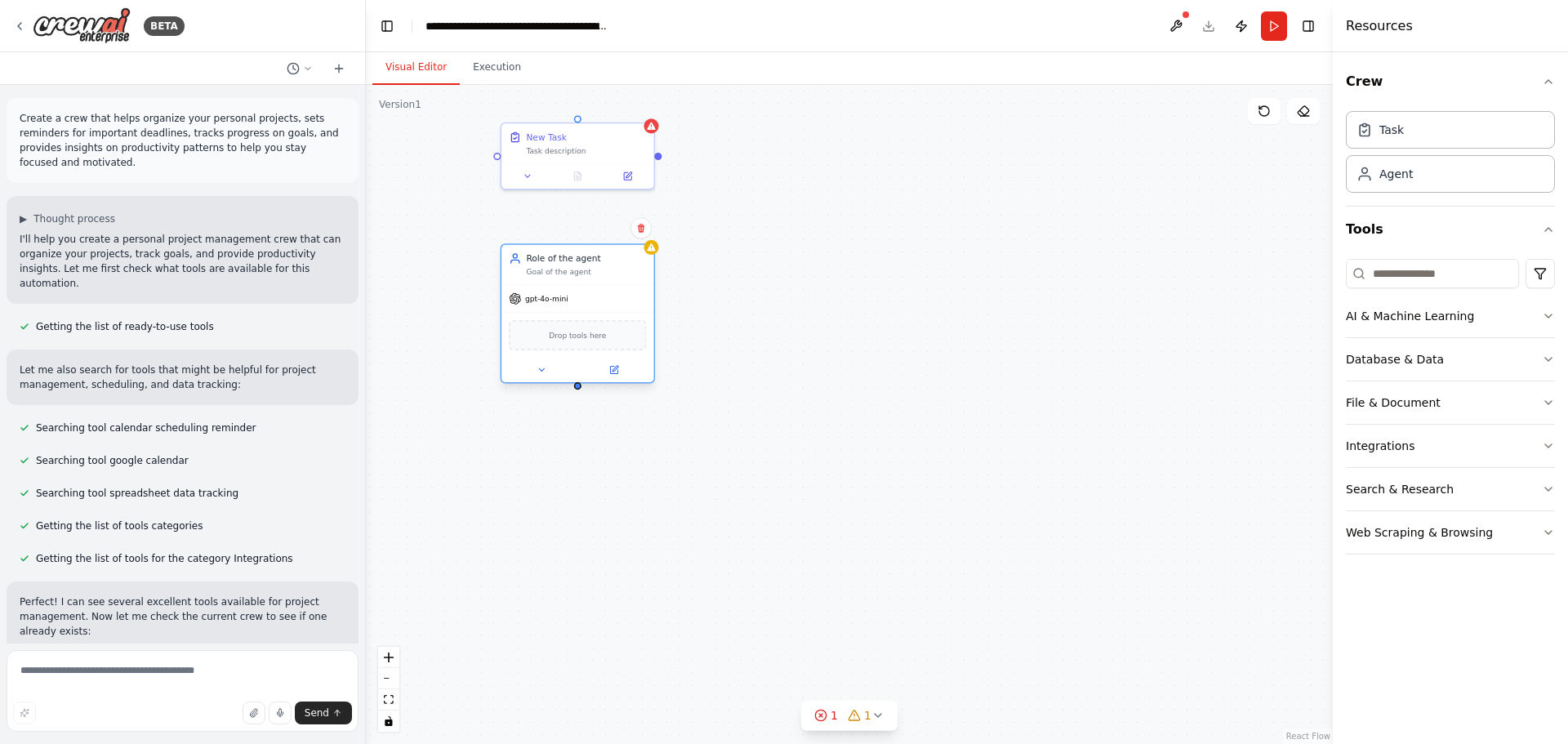
drag, startPoint x: 558, startPoint y: 211, endPoint x: 608, endPoint y: 262, distance: 71.4
click at [608, 262] on div "Role of the agent" at bounding box center [586, 258] width 120 height 12
click at [583, 148] on div "Task description" at bounding box center [586, 148] width 120 height 9
click at [627, 169] on icon at bounding box center [627, 174] width 9 height 9
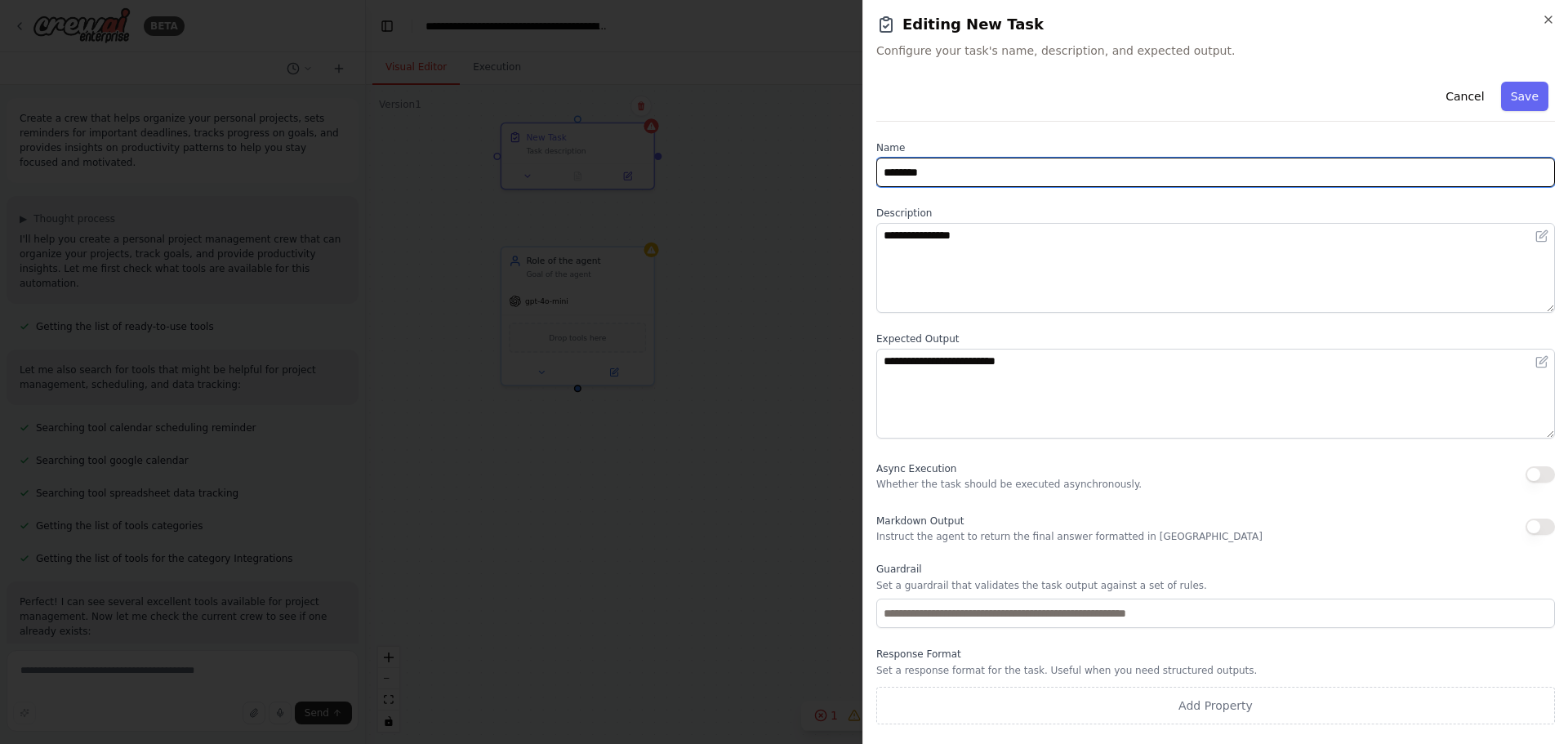
click at [914, 167] on input "********" at bounding box center [1215, 172] width 678 height 29
drag, startPoint x: 935, startPoint y: 174, endPoint x: 878, endPoint y: 173, distance: 57.0
click at [878, 173] on input "********" at bounding box center [1215, 172] width 678 height 29
type input "**********"
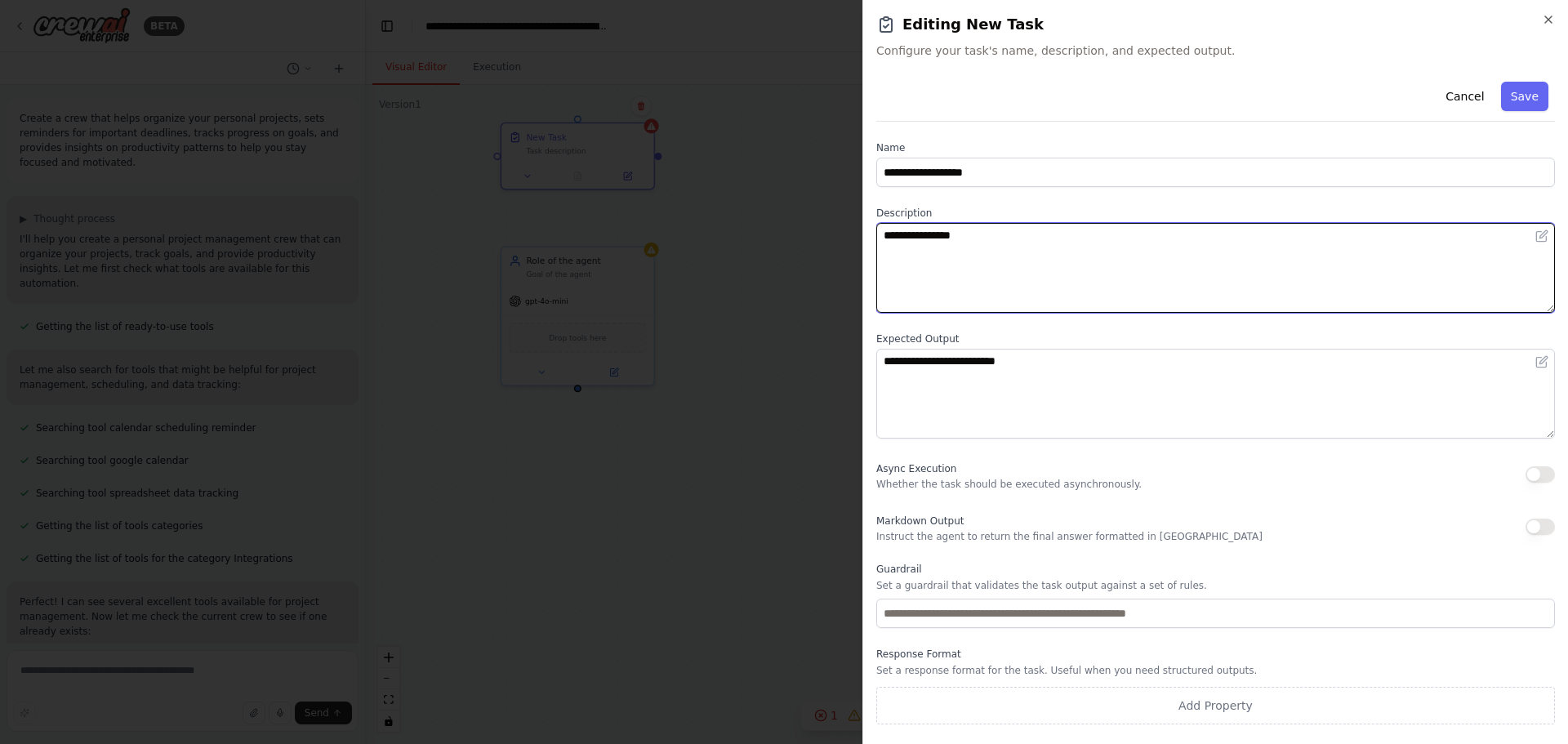
click at [923, 235] on textarea "**********" at bounding box center [1215, 268] width 678 height 90
drag, startPoint x: 980, startPoint y: 238, endPoint x: 867, endPoint y: 232, distance: 113.2
click at [867, 232] on div "**********" at bounding box center [1215, 372] width 706 height 744
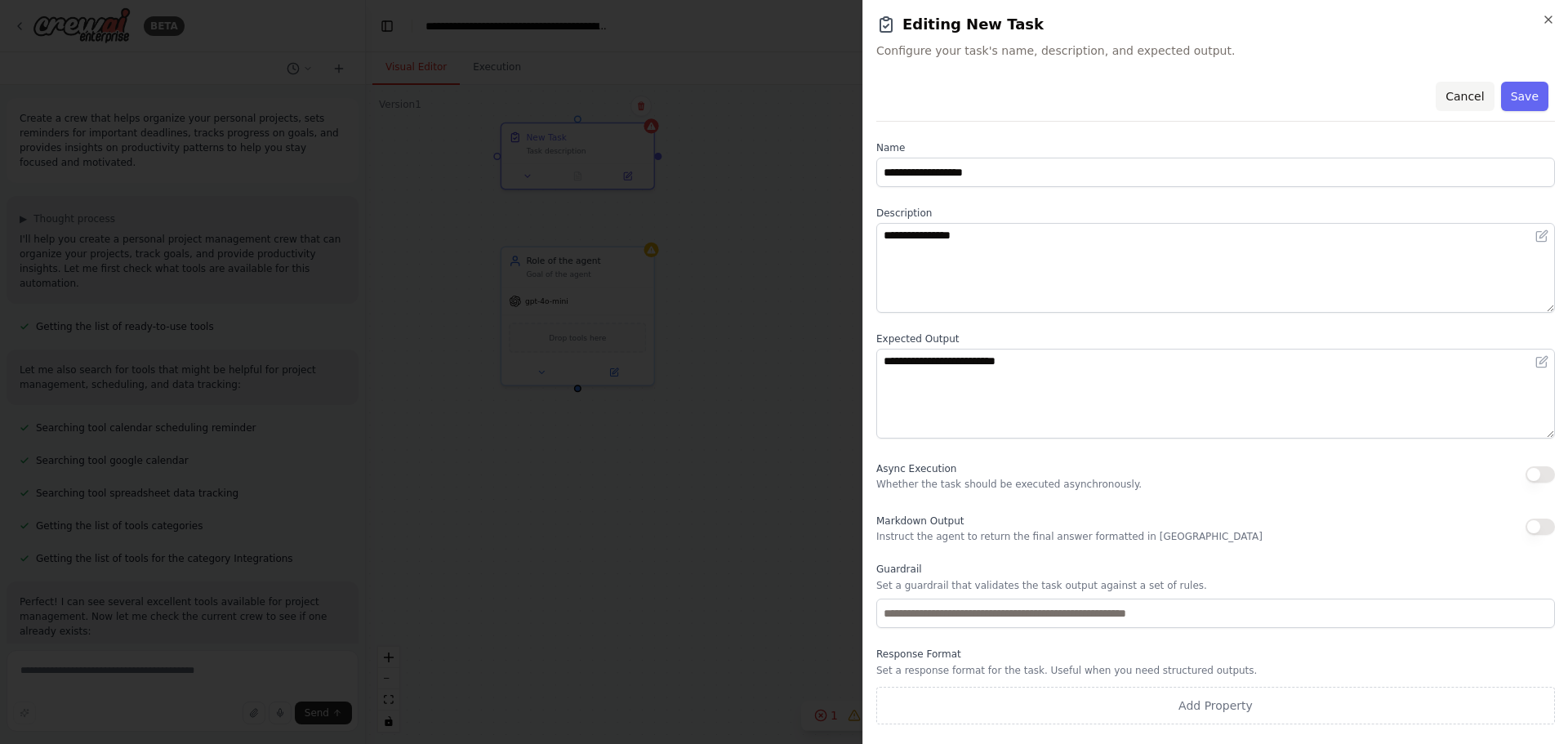
click at [1471, 97] on button "Cancel" at bounding box center [1465, 96] width 58 height 29
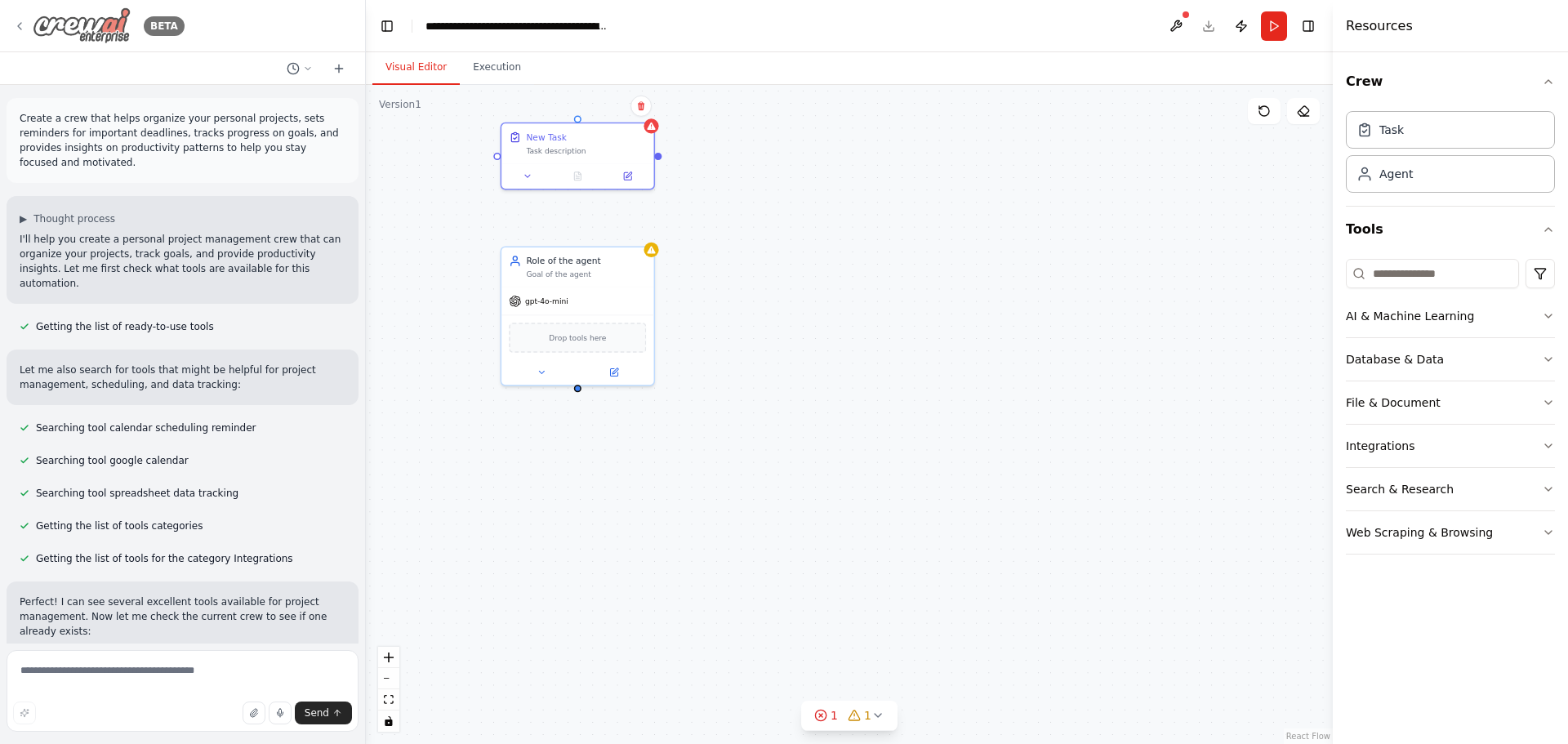
click at [111, 29] on img at bounding box center [82, 25] width 98 height 37
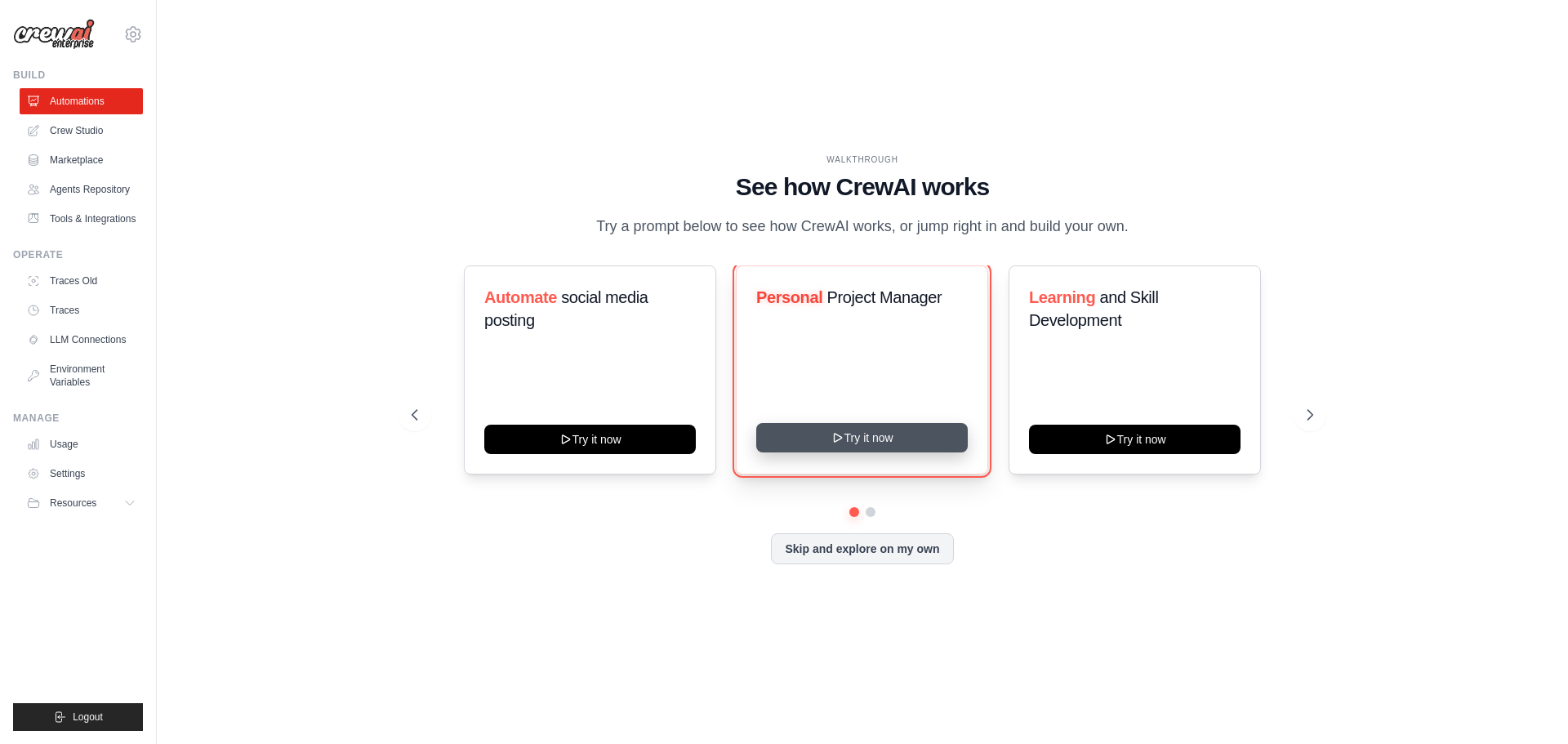
click at [877, 441] on button "Try it now" at bounding box center [861, 437] width 211 height 29
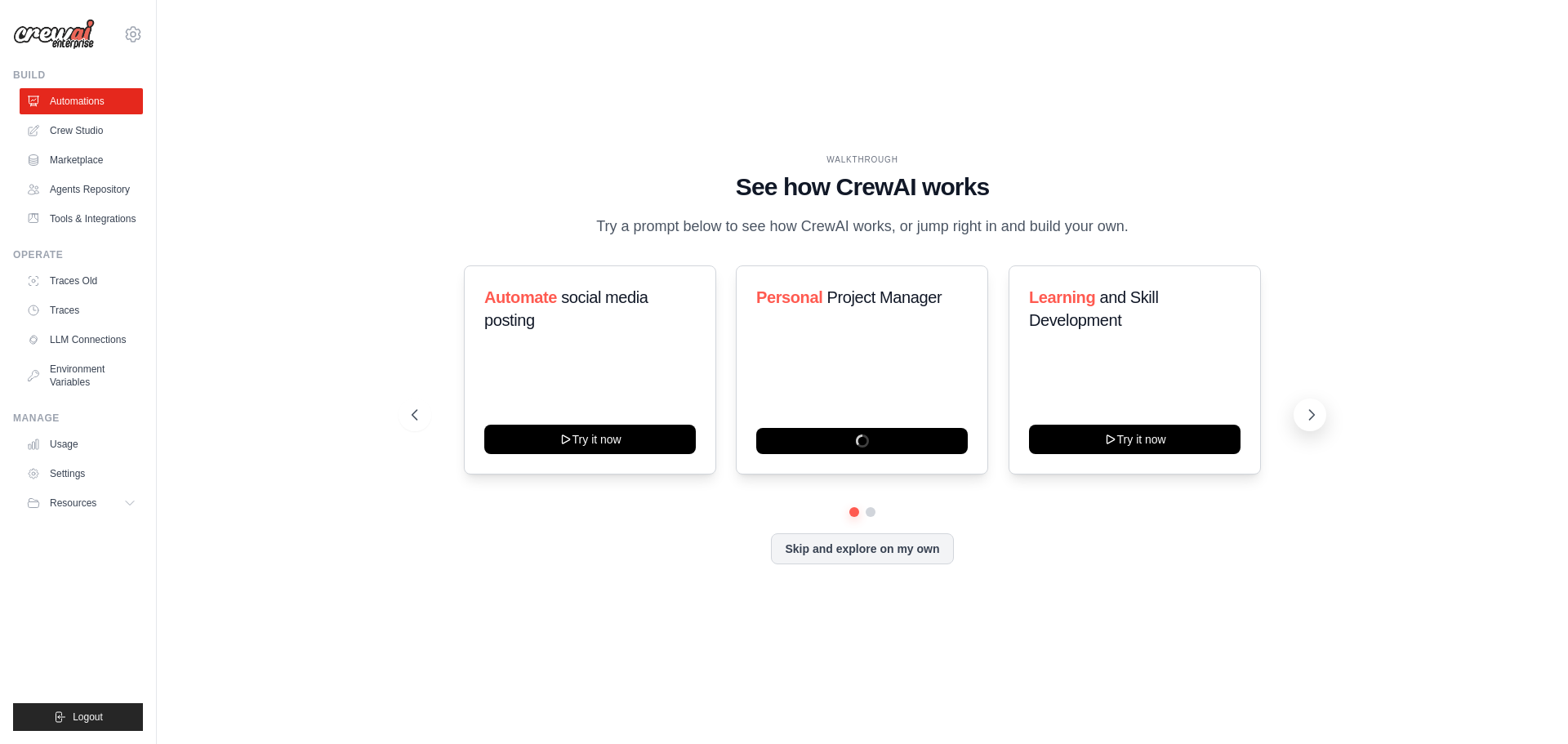
click at [1314, 413] on icon at bounding box center [1311, 414] width 16 height 16
click at [886, 548] on button "Skip and explore on my own" at bounding box center [862, 547] width 182 height 31
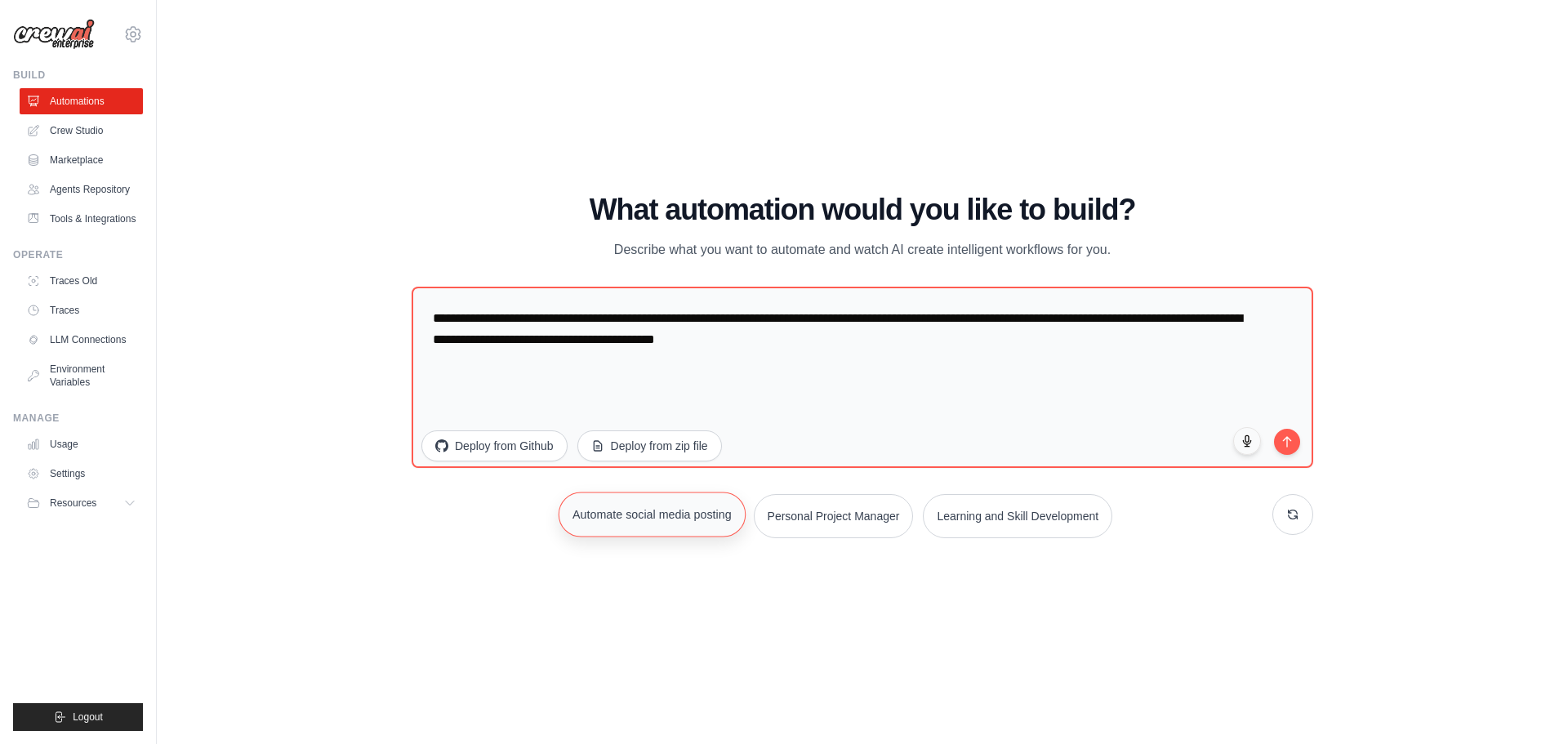
click at [697, 515] on button "Automate social media posting" at bounding box center [651, 514] width 187 height 45
click at [102, 99] on link "Automations" at bounding box center [83, 101] width 123 height 26
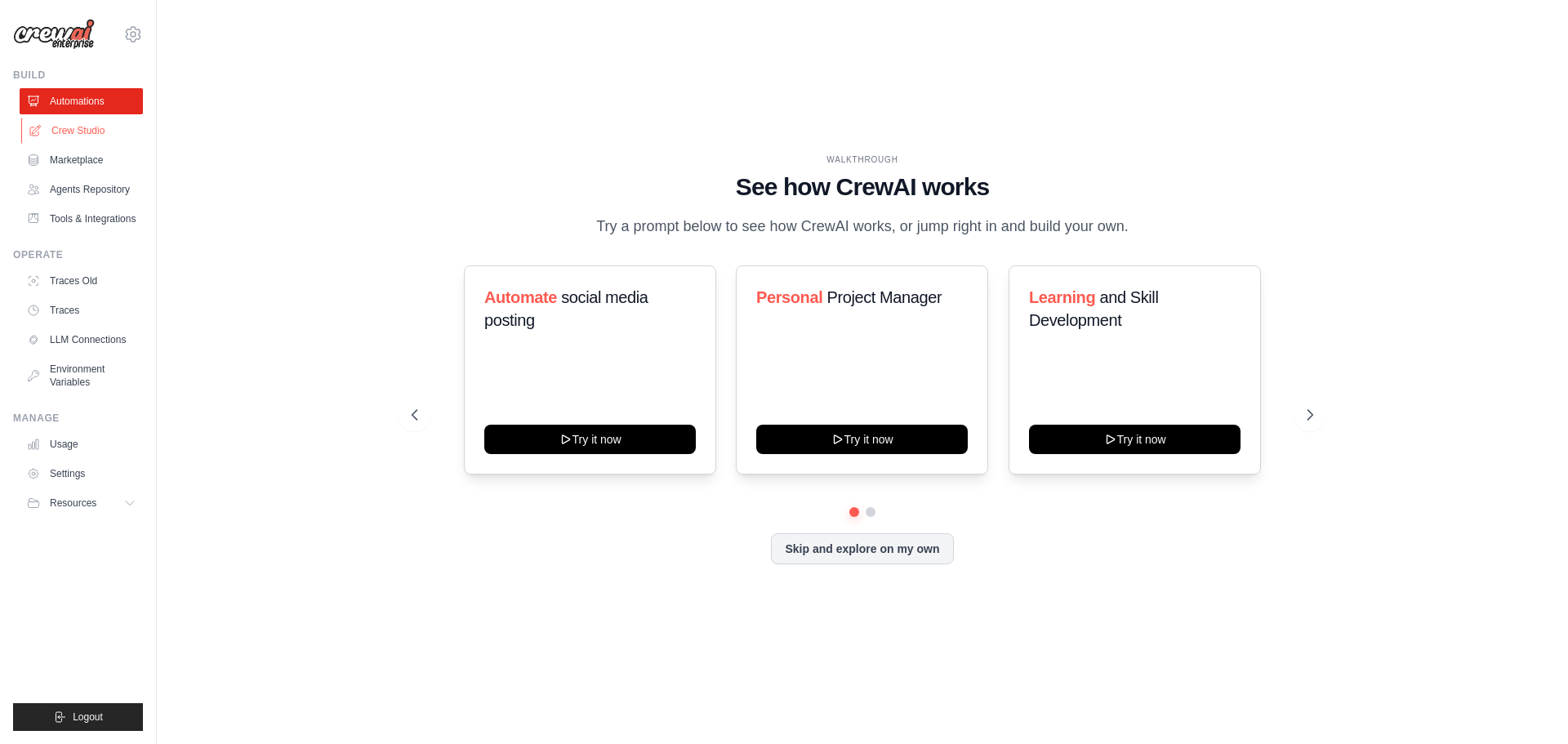
click at [79, 126] on link "Crew Studio" at bounding box center [83, 130] width 123 height 26
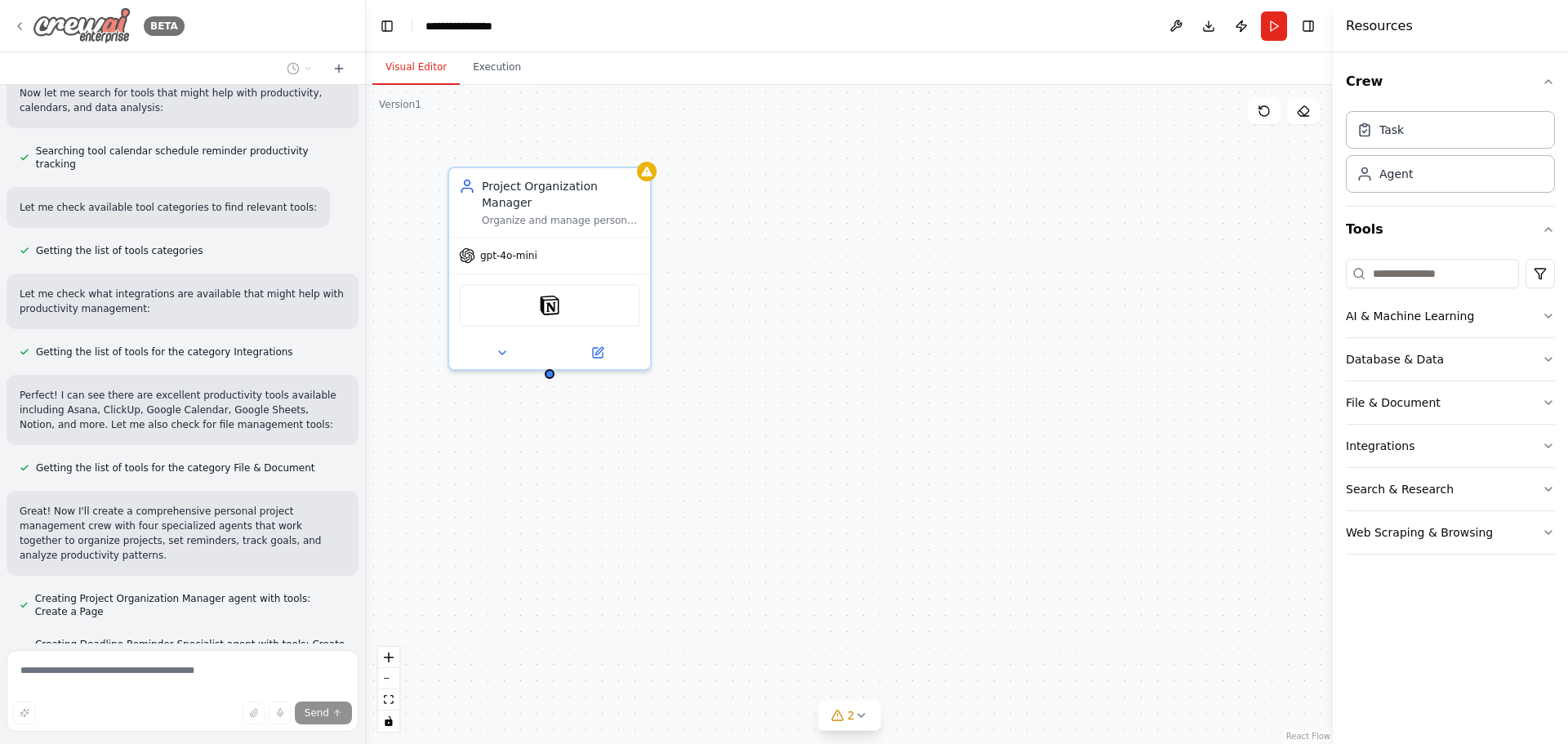
scroll to position [323, 0]
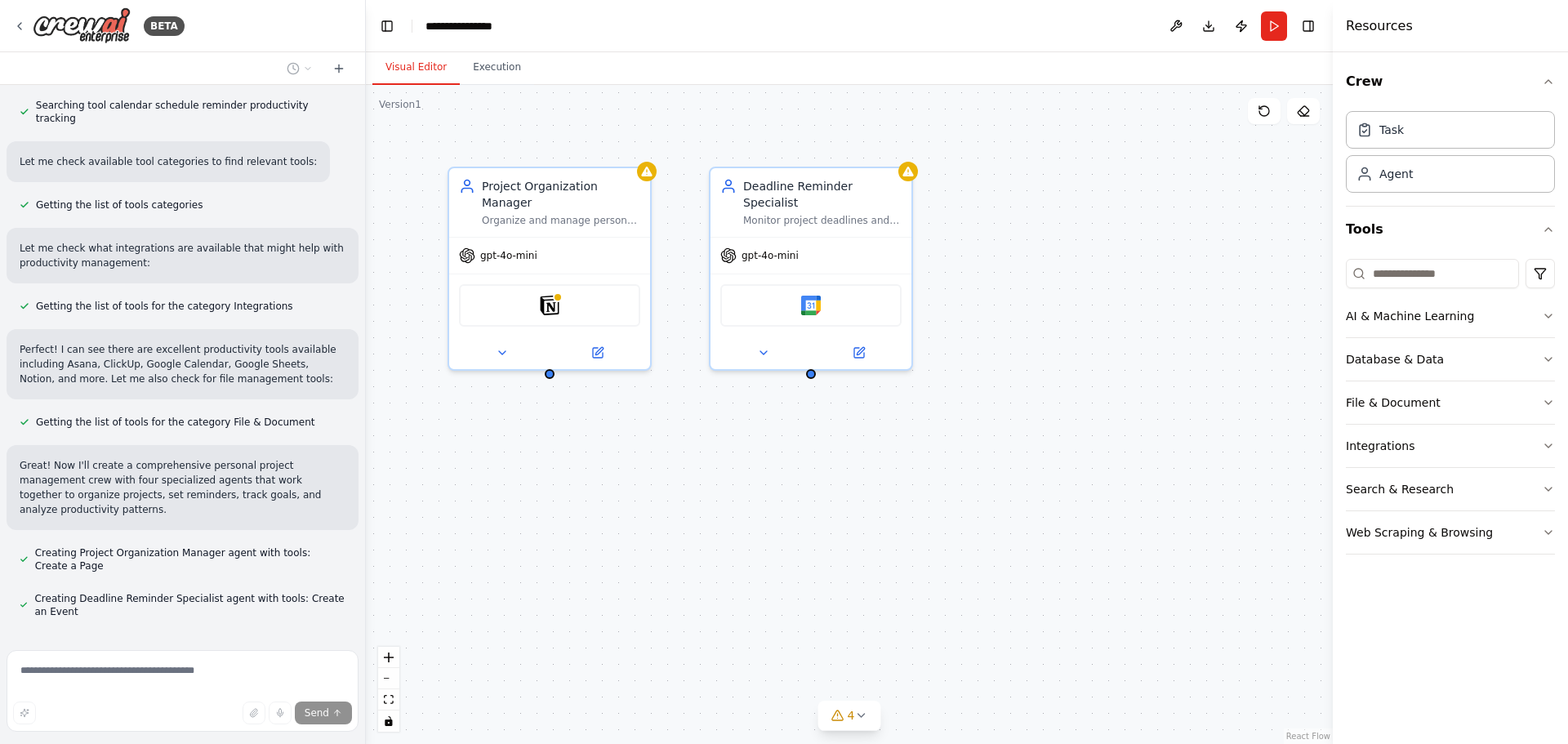
drag, startPoint x: 109, startPoint y: 37, endPoint x: 270, endPoint y: 27, distance: 161.3
click at [270, 27] on div "BETA" at bounding box center [182, 26] width 365 height 53
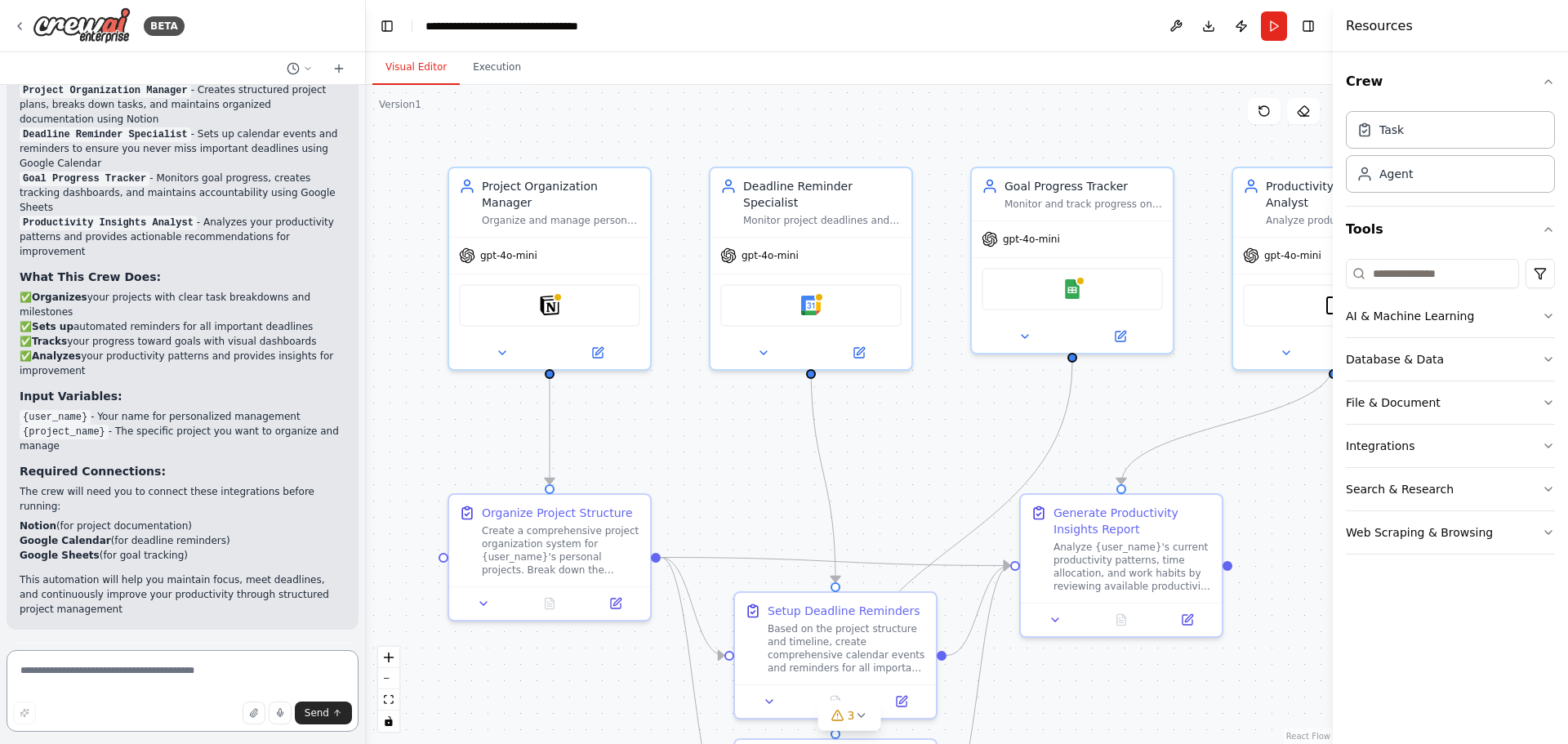
scroll to position [1443, 0]
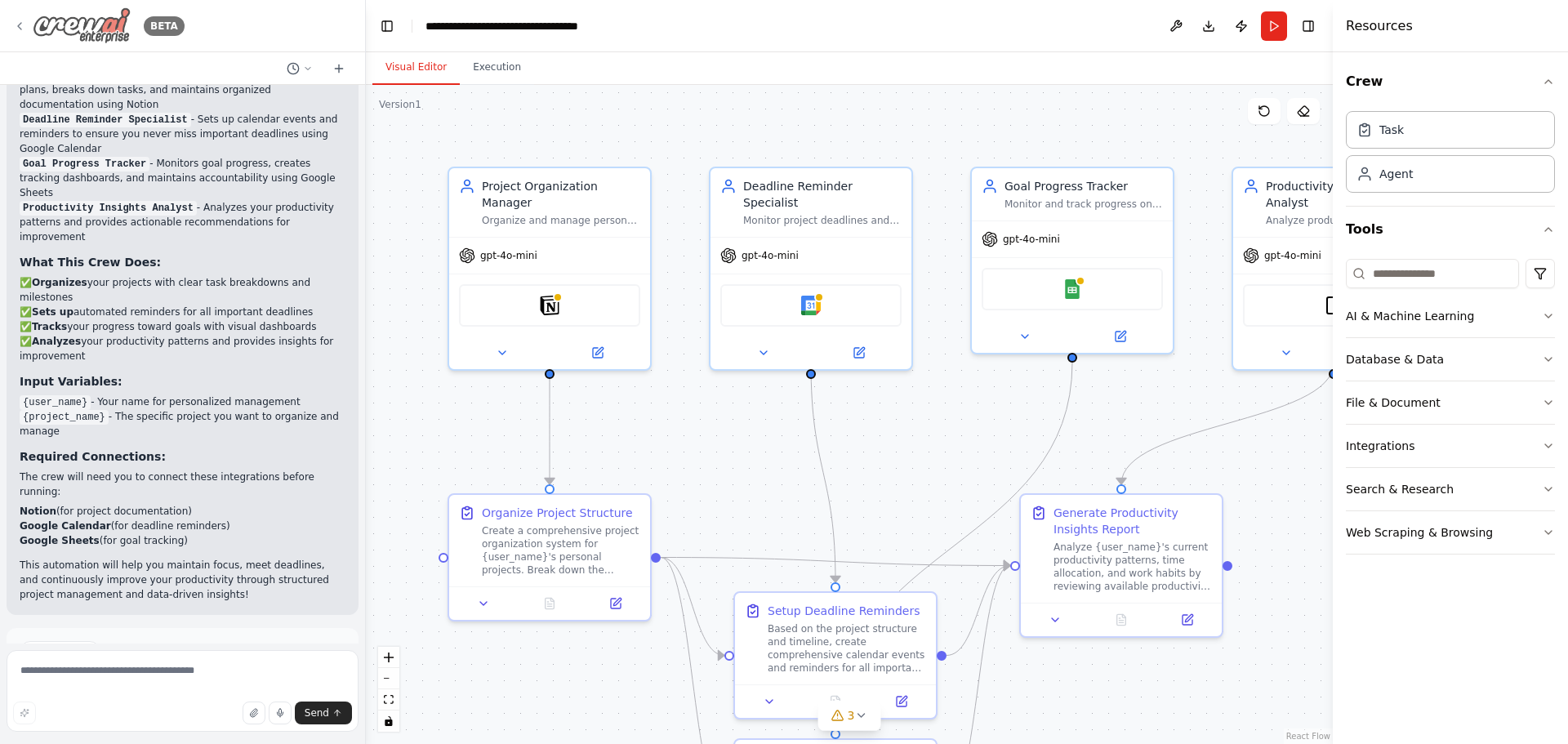
click at [102, 23] on img at bounding box center [82, 25] width 98 height 37
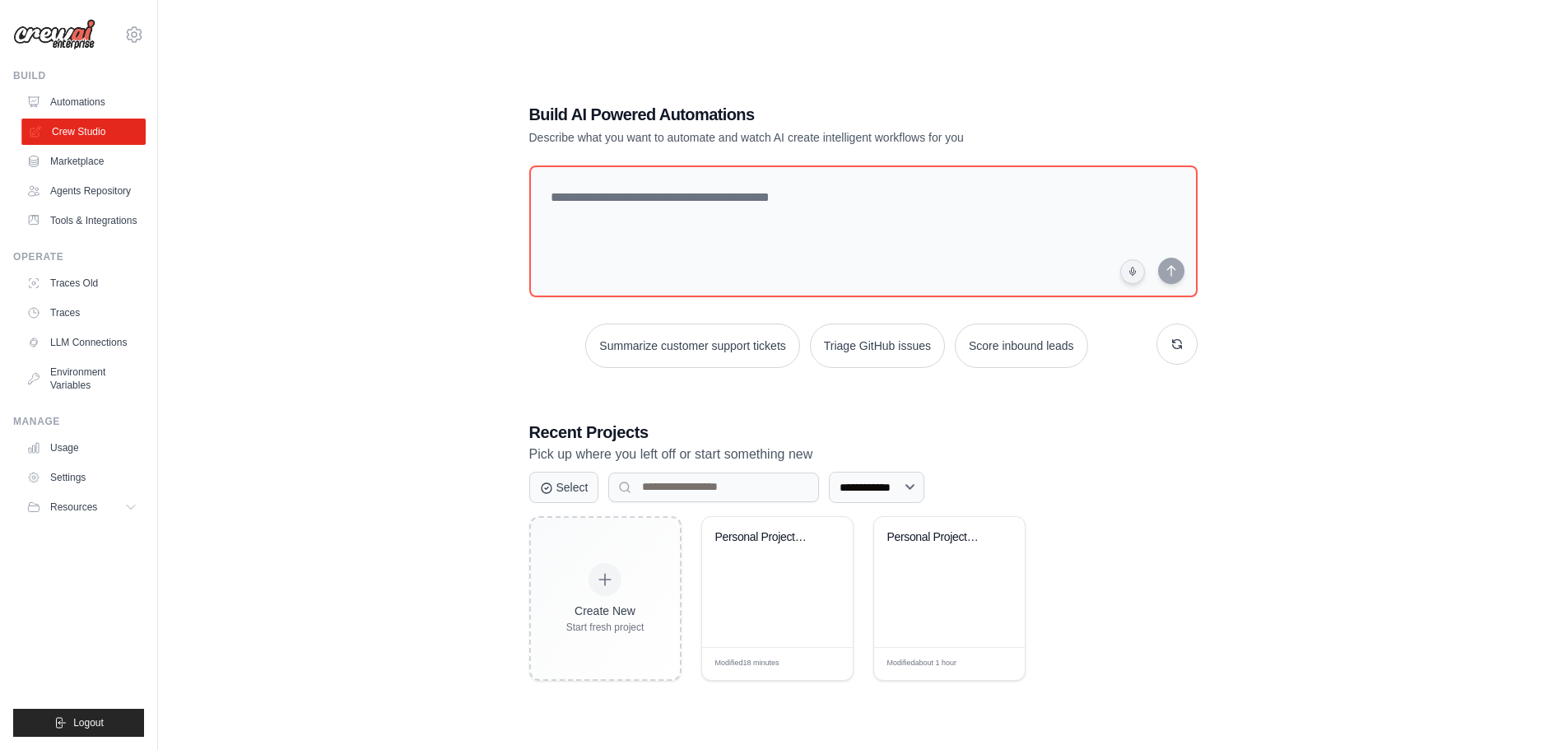
click at [82, 131] on link "Crew Studio" at bounding box center [83, 131] width 124 height 26
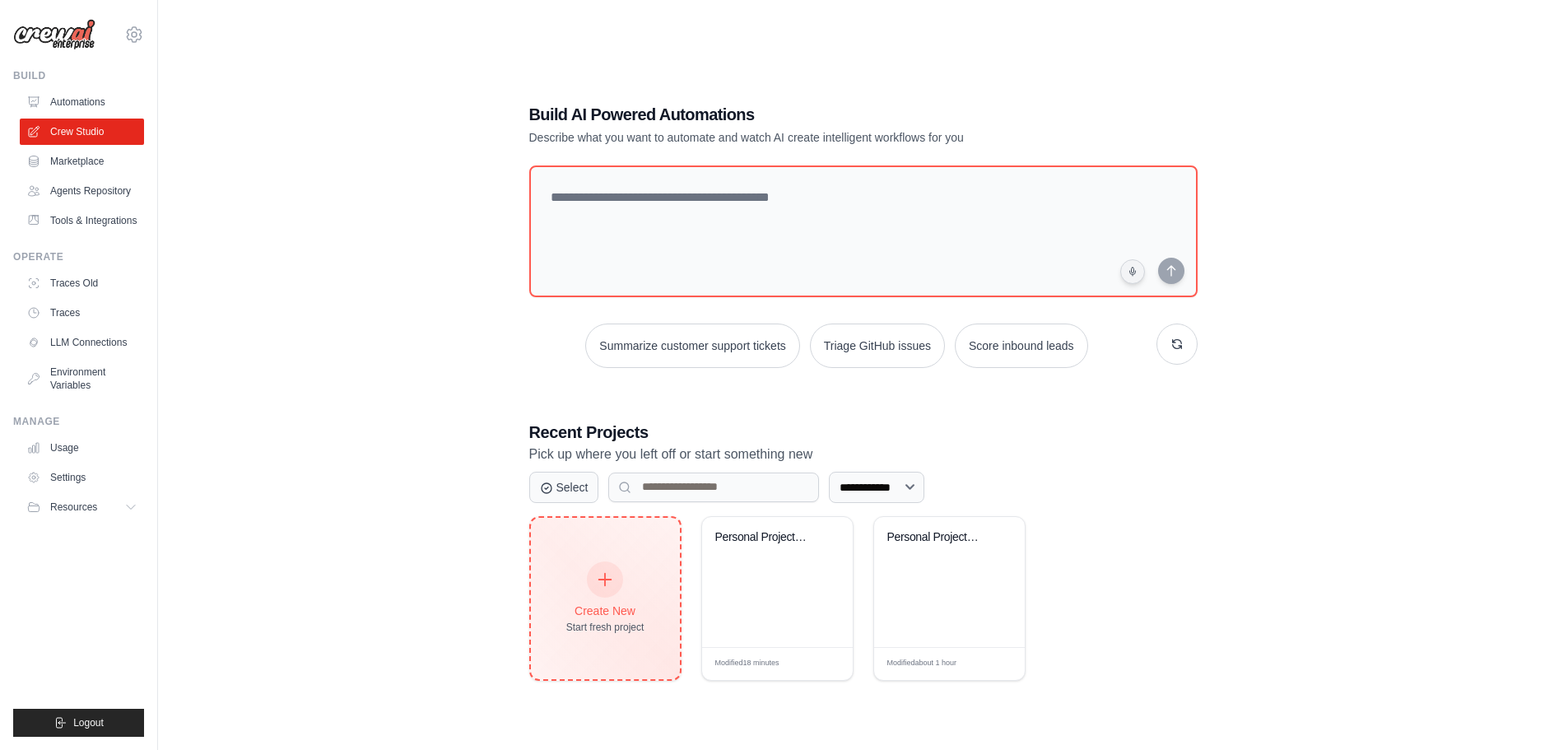
click at [566, 605] on div "Create New Start fresh project" at bounding box center [605, 598] width 149 height 162
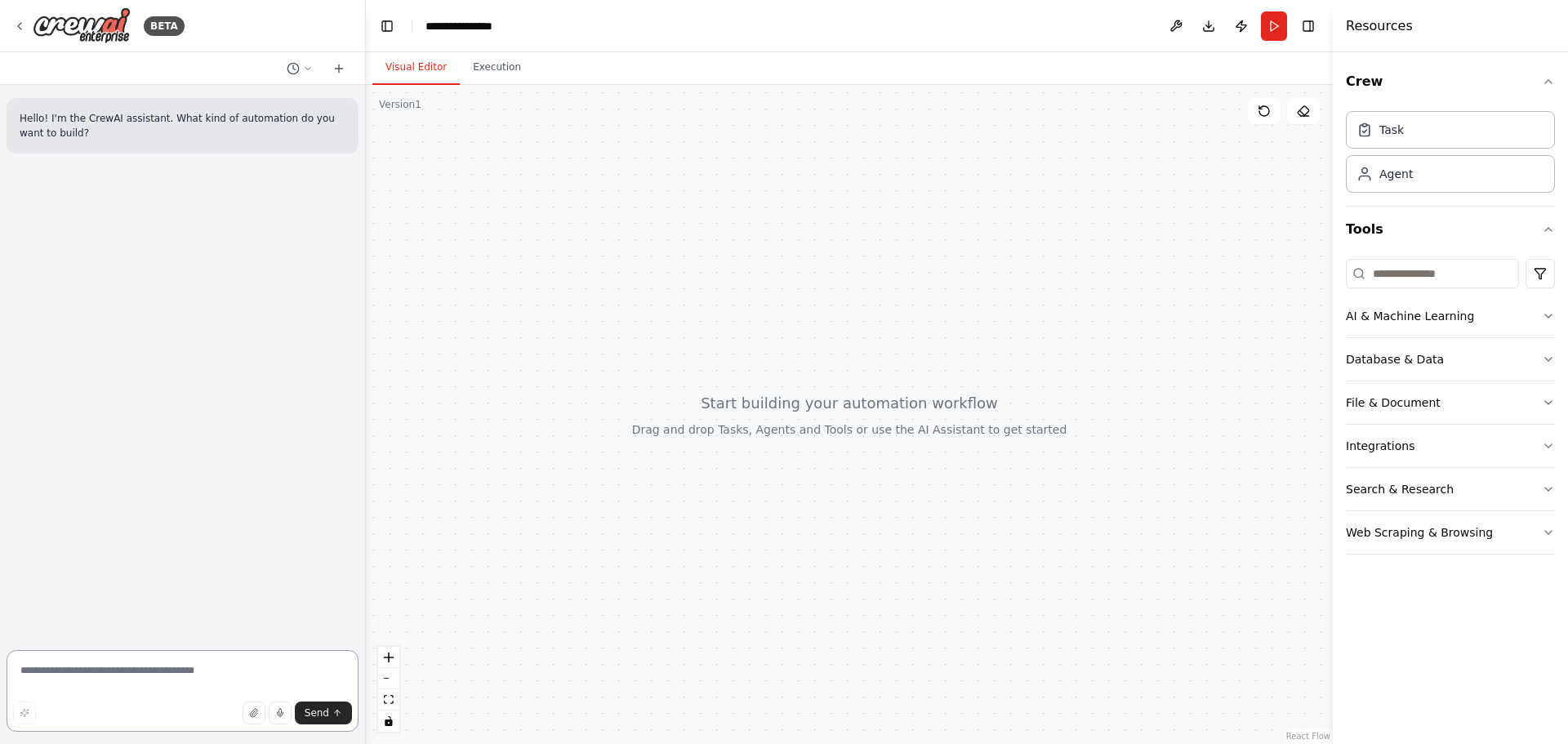
click at [157, 669] on textarea at bounding box center [182, 691] width 352 height 82
click at [208, 672] on textarea "**********" at bounding box center [182, 691] width 352 height 82
click at [148, 684] on textarea "**********" at bounding box center [182, 691] width 352 height 82
drag, startPoint x: 151, startPoint y: 684, endPoint x: 139, endPoint y: 684, distance: 12.0
click at [139, 684] on textarea "**********" at bounding box center [182, 691] width 352 height 82
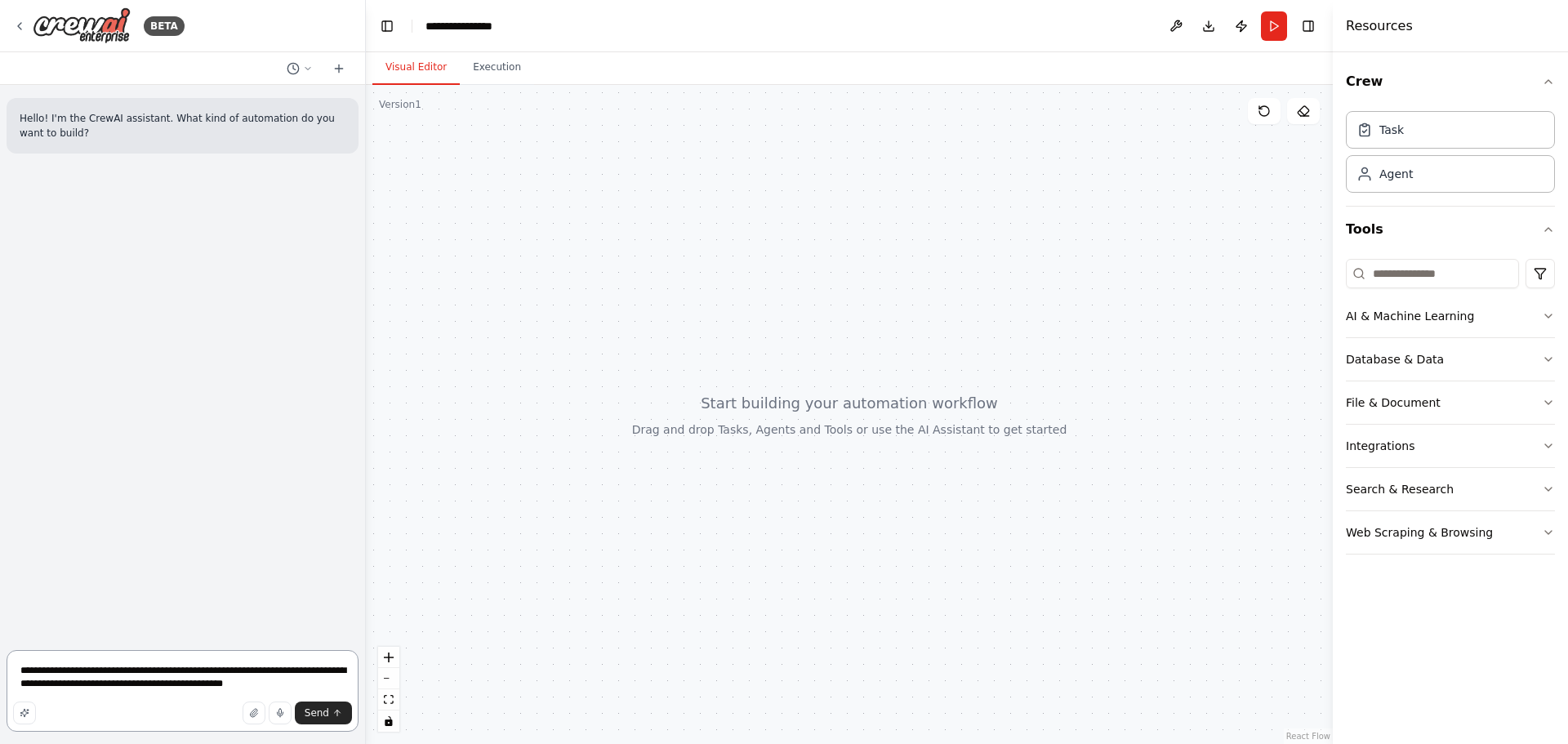
type textarea "**********"
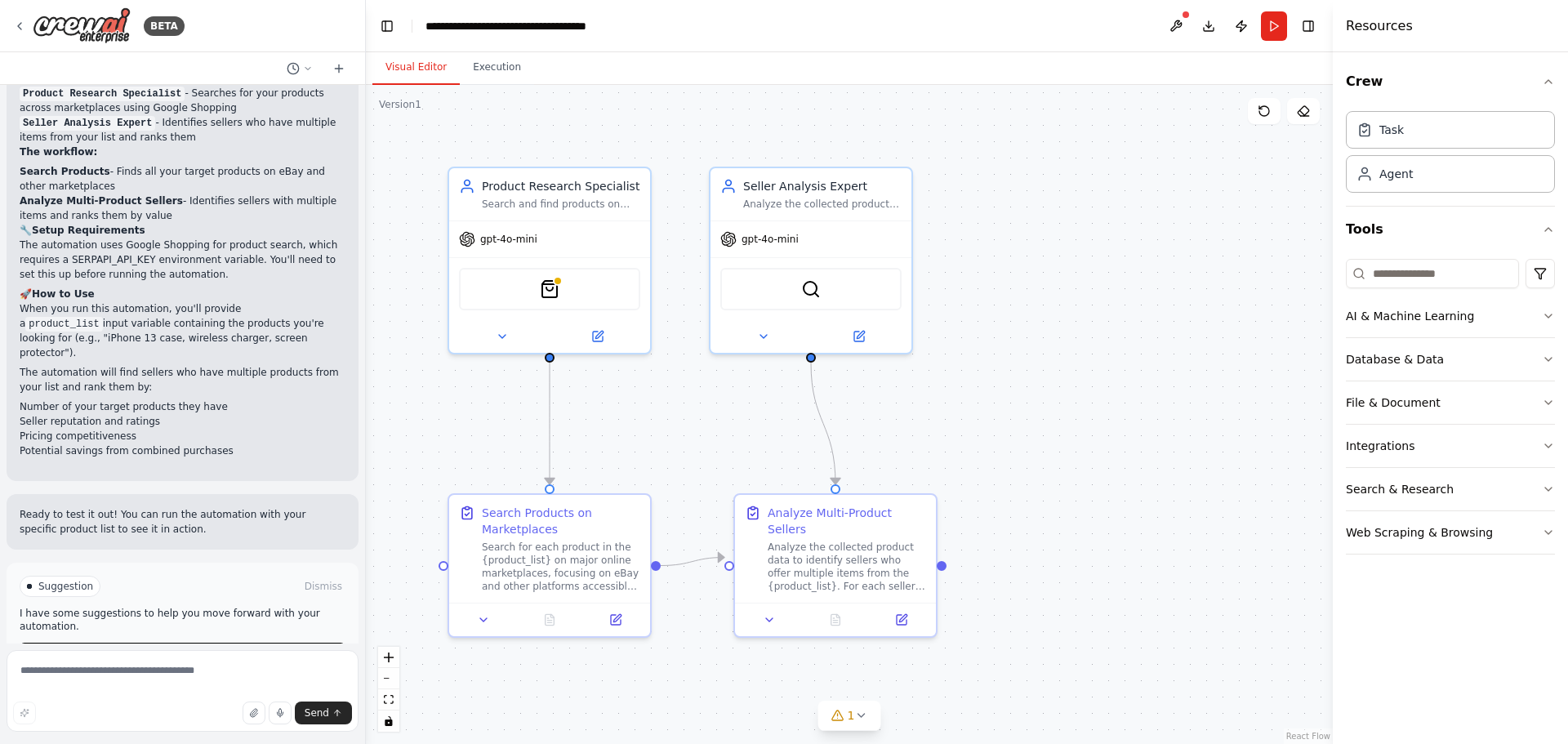
scroll to position [1178, 0]
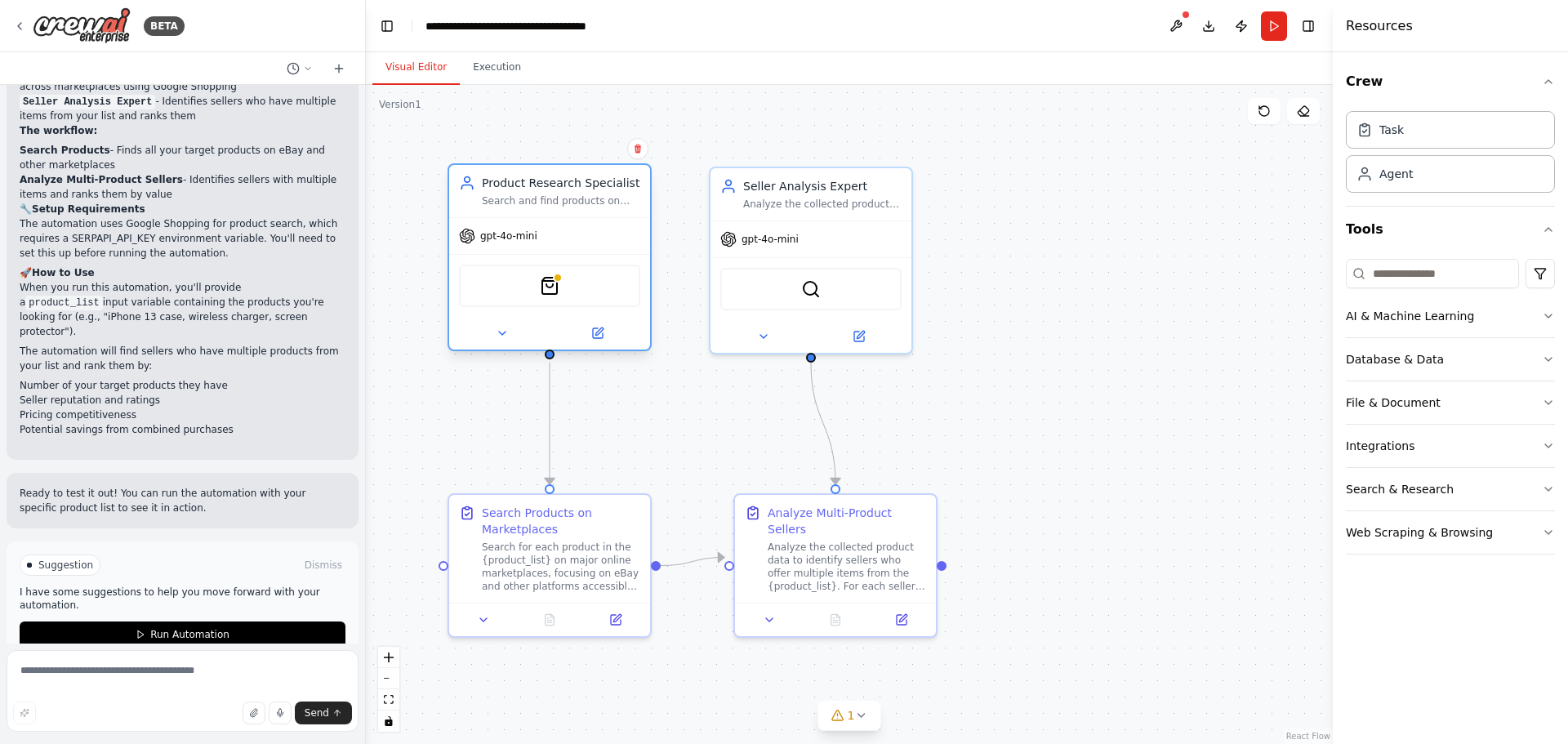
click at [552, 238] on div "gpt-4o-mini" at bounding box center [550, 235] width 201 height 36
click at [564, 287] on div "SerpApiGoogleShoppingTool" at bounding box center [549, 285] width 181 height 42
click at [551, 286] on img at bounding box center [549, 285] width 20 height 20
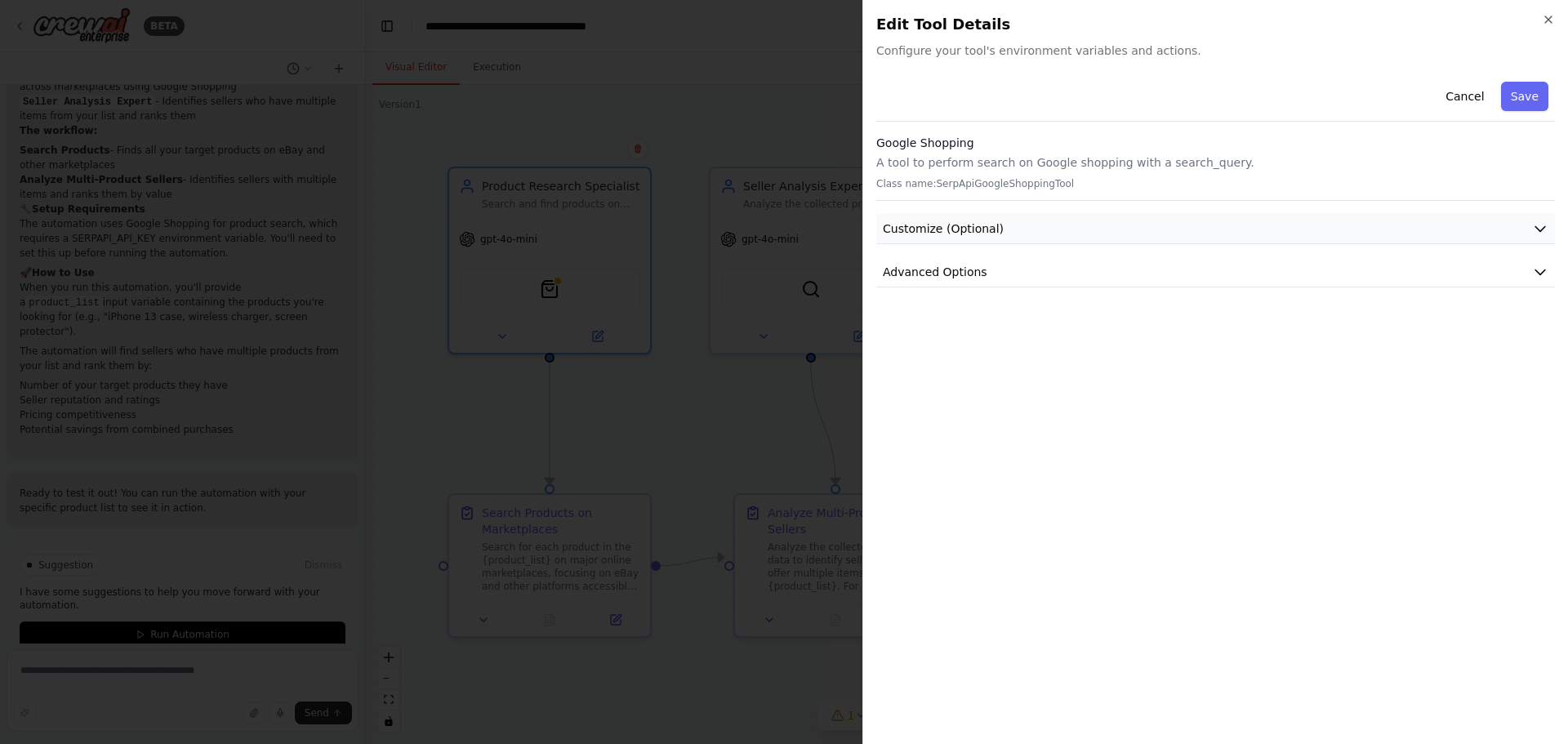
click at [938, 228] on span "Customize (Optional)" at bounding box center [943, 228] width 121 height 16
click at [923, 266] on span "Advanced Options" at bounding box center [935, 271] width 104 height 16
click at [949, 228] on span "Customize (Optional)" at bounding box center [943, 228] width 121 height 16
click at [951, 184] on p "Class name: SerpApiGoogleShoppingTool" at bounding box center [1215, 184] width 678 height 13
click at [1034, 156] on p "A tool to perform search on Google shopping with a search_query." at bounding box center [1215, 162] width 678 height 16
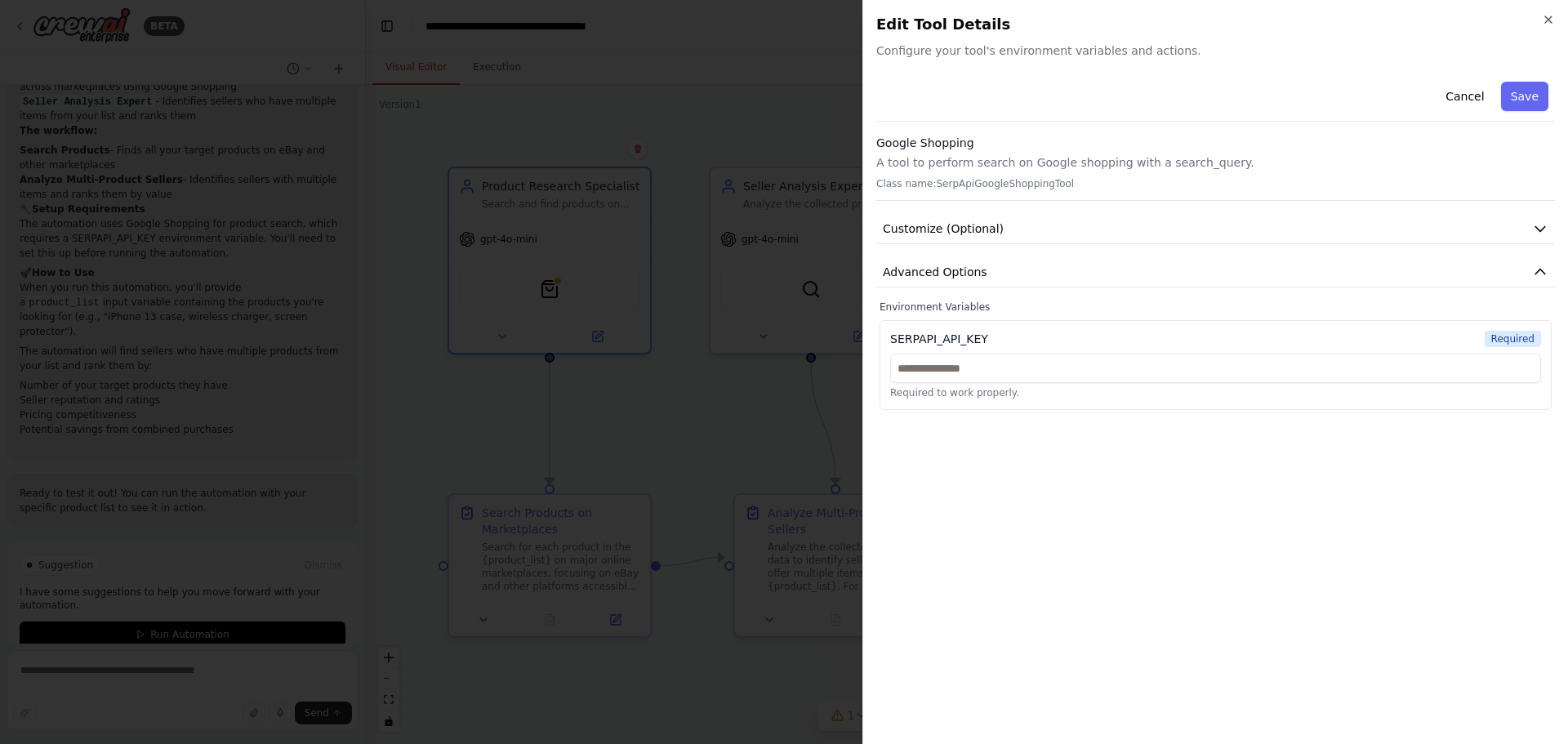
click at [913, 142] on h3 "Google Shopping" at bounding box center [1215, 143] width 678 height 16
click at [971, 79] on div "Cancel Save" at bounding box center [1215, 99] width 678 height 47
click at [938, 377] on input "text" at bounding box center [1216, 368] width 651 height 29
click at [986, 291] on div "Cancel Save Google Shopping A tool to perform search on Google shopping with a …" at bounding box center [1215, 242] width 678 height 335
drag, startPoint x: 989, startPoint y: 266, endPoint x: 987, endPoint y: 235, distance: 31.1
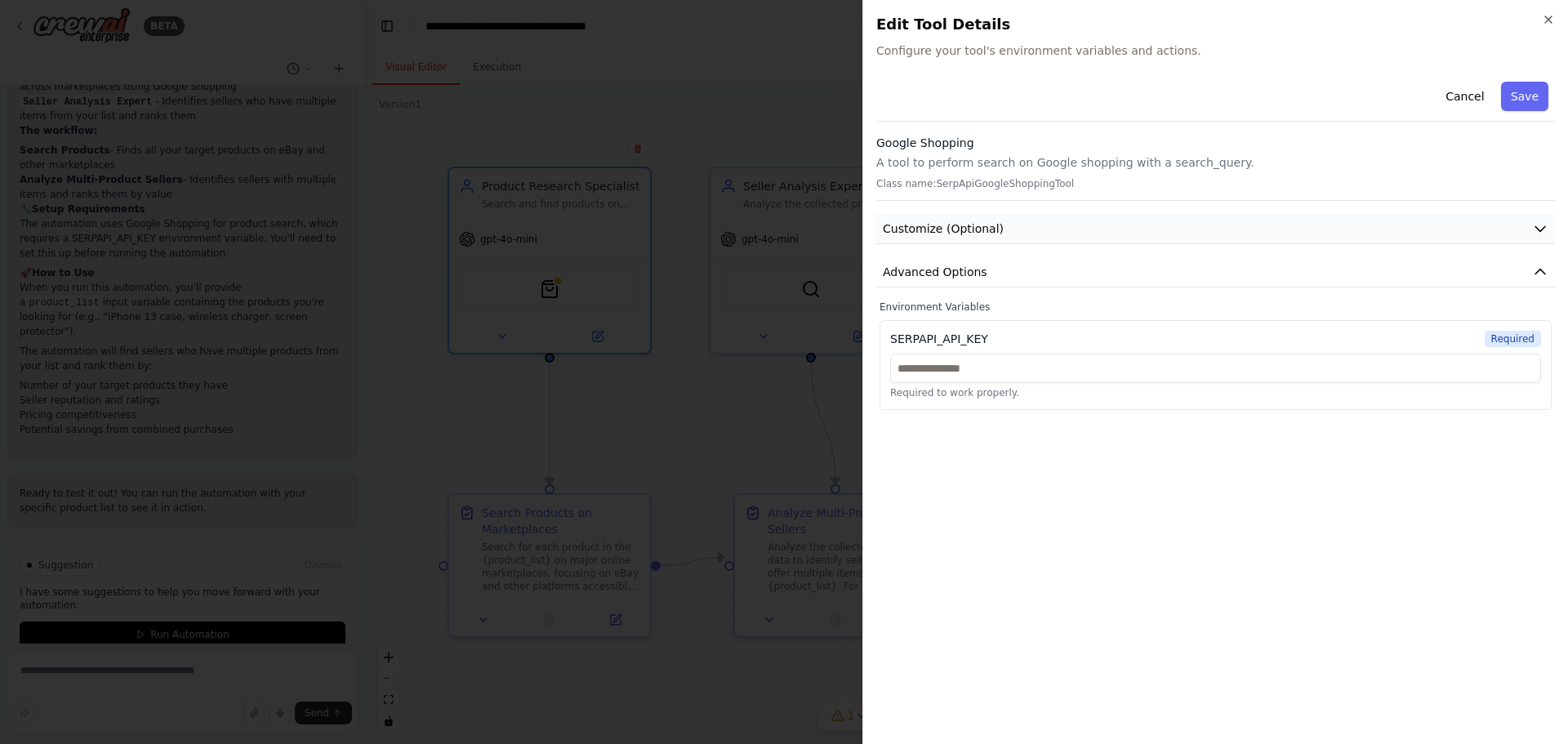
click at [989, 256] on div "Cancel Save Google Shopping A tool to perform search on Google shopping with a …" at bounding box center [1215, 242] width 678 height 335
click at [986, 233] on span "Customize (Optional)" at bounding box center [943, 228] width 121 height 16
click at [1482, 100] on button "Cancel" at bounding box center [1465, 96] width 58 height 29
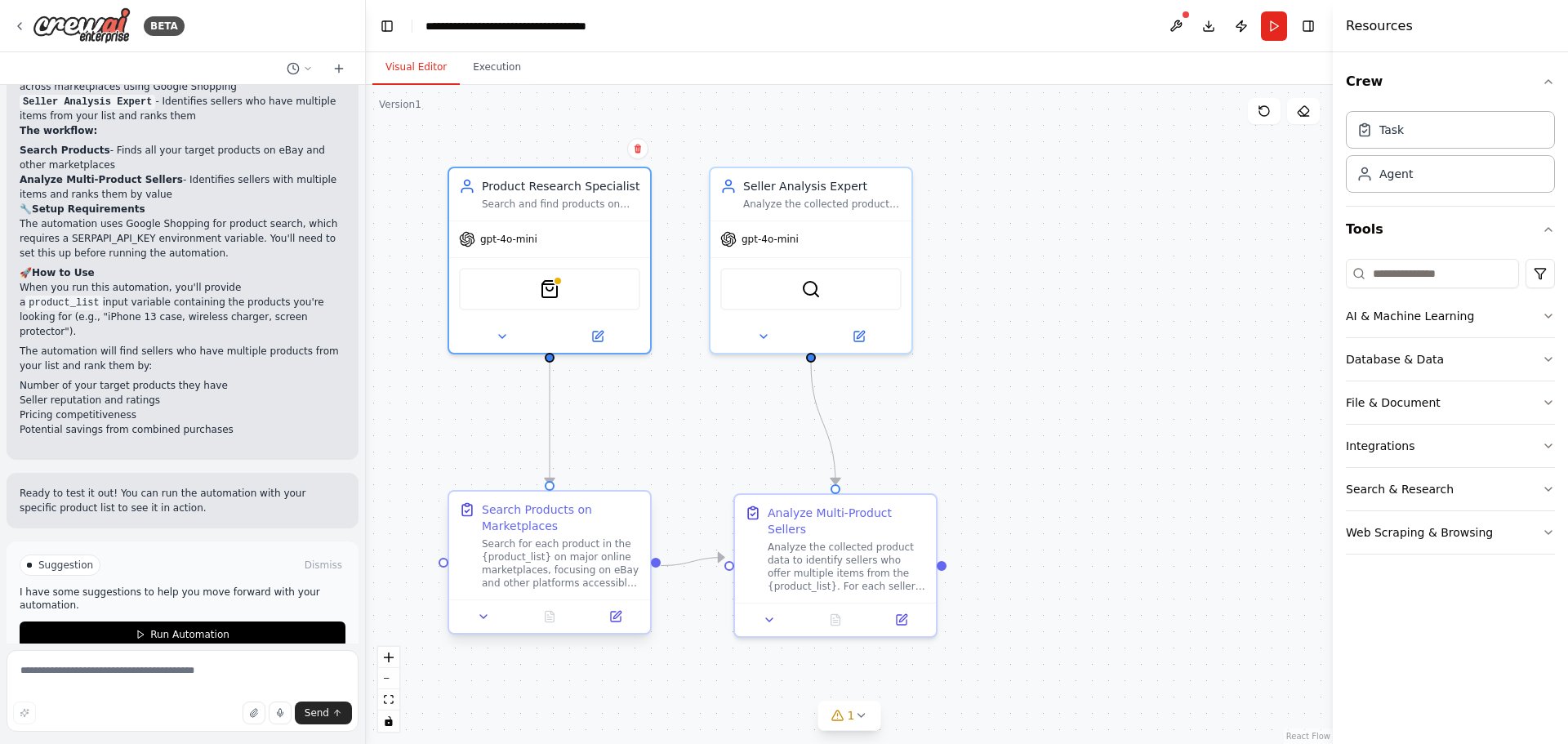
click at [583, 539] on div "Search for each product in the {product_list} on major online marketplaces, foc…" at bounding box center [561, 564] width 159 height 53
click at [609, 619] on icon at bounding box center [616, 616] width 13 height 13
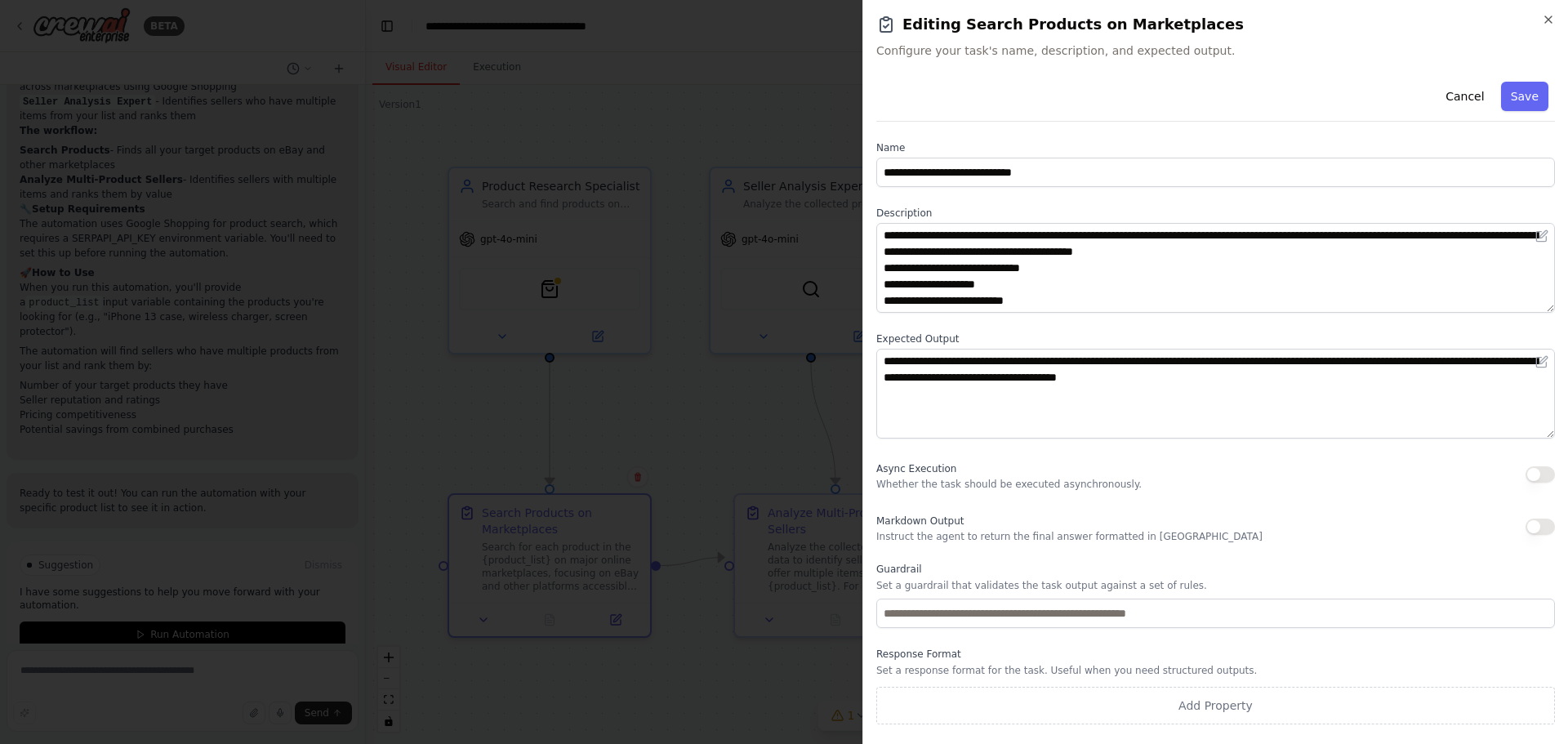
click at [1555, 9] on div "**********" at bounding box center [1215, 372] width 706 height 744
click at [1553, 17] on icon "button" at bounding box center [1548, 20] width 13 height 13
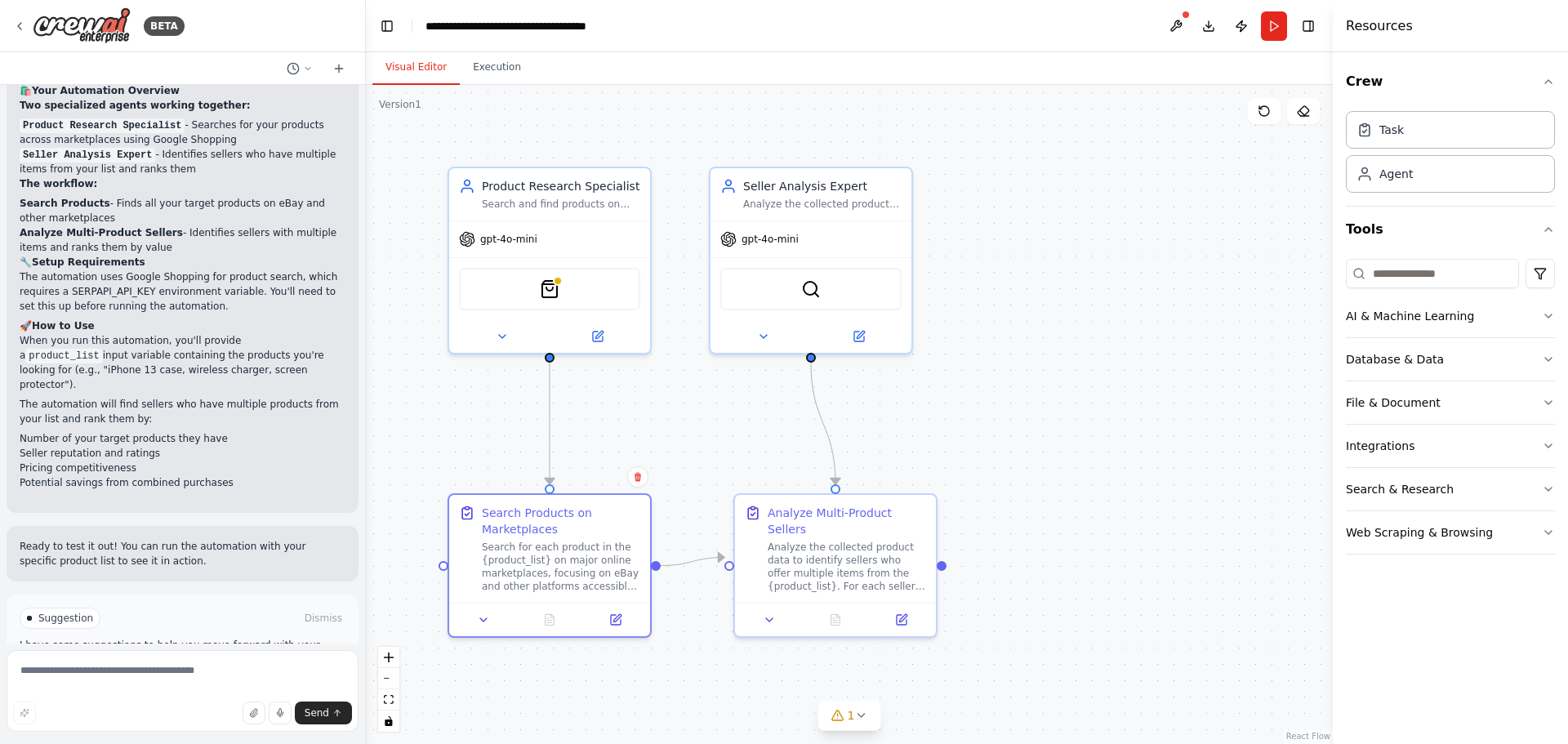
scroll to position [1097, 0]
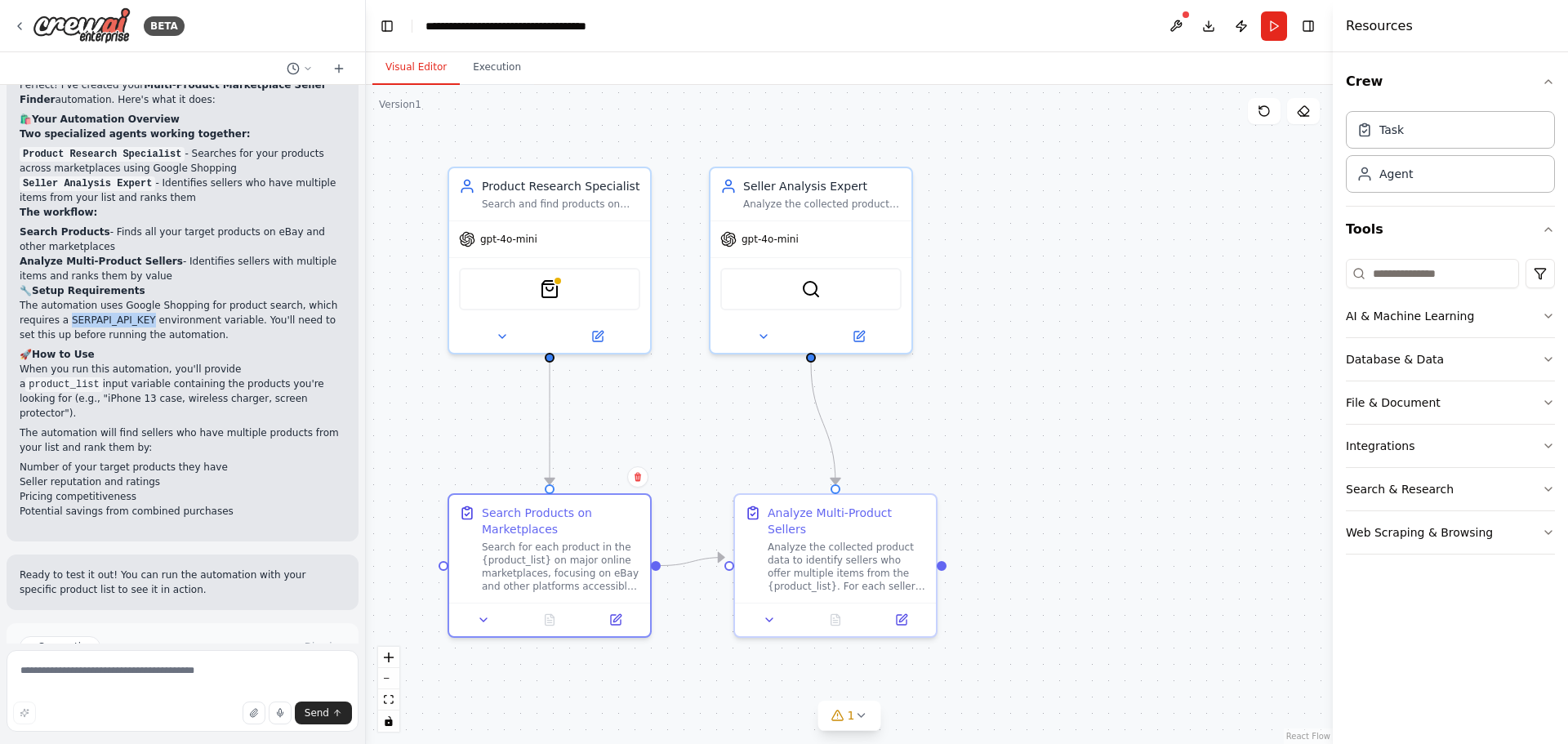
drag, startPoint x: 66, startPoint y: 306, endPoint x: 136, endPoint y: 306, distance: 70.0
click at [136, 306] on p "The automation uses Google Shopping for product search, which requires a SERPAP…" at bounding box center [182, 320] width 326 height 44
copy p "SERPAPI_API_KEY"
click at [82, 674] on textarea at bounding box center [182, 691] width 352 height 82
type textarea "*"
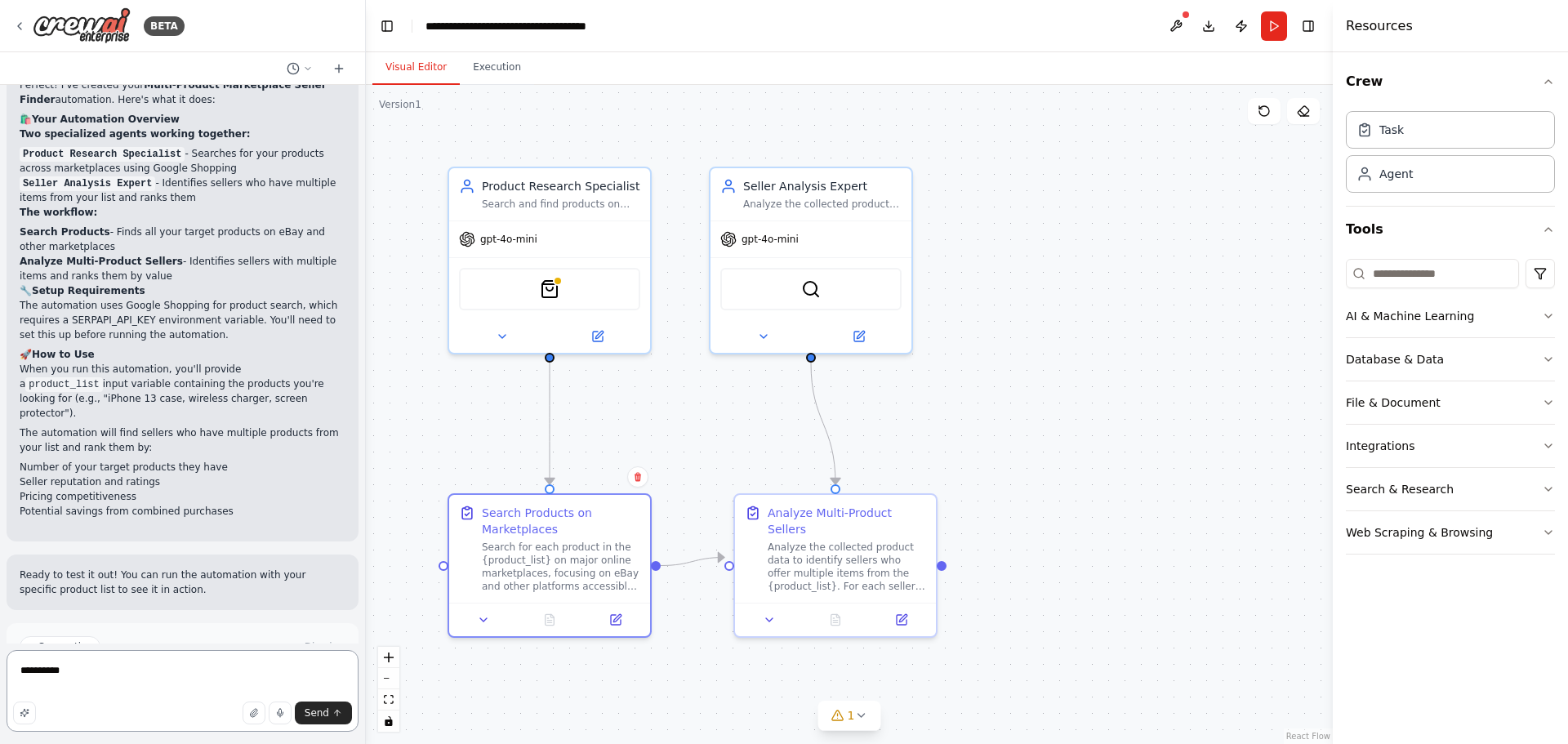
paste textarea "**********"
type textarea "**********"
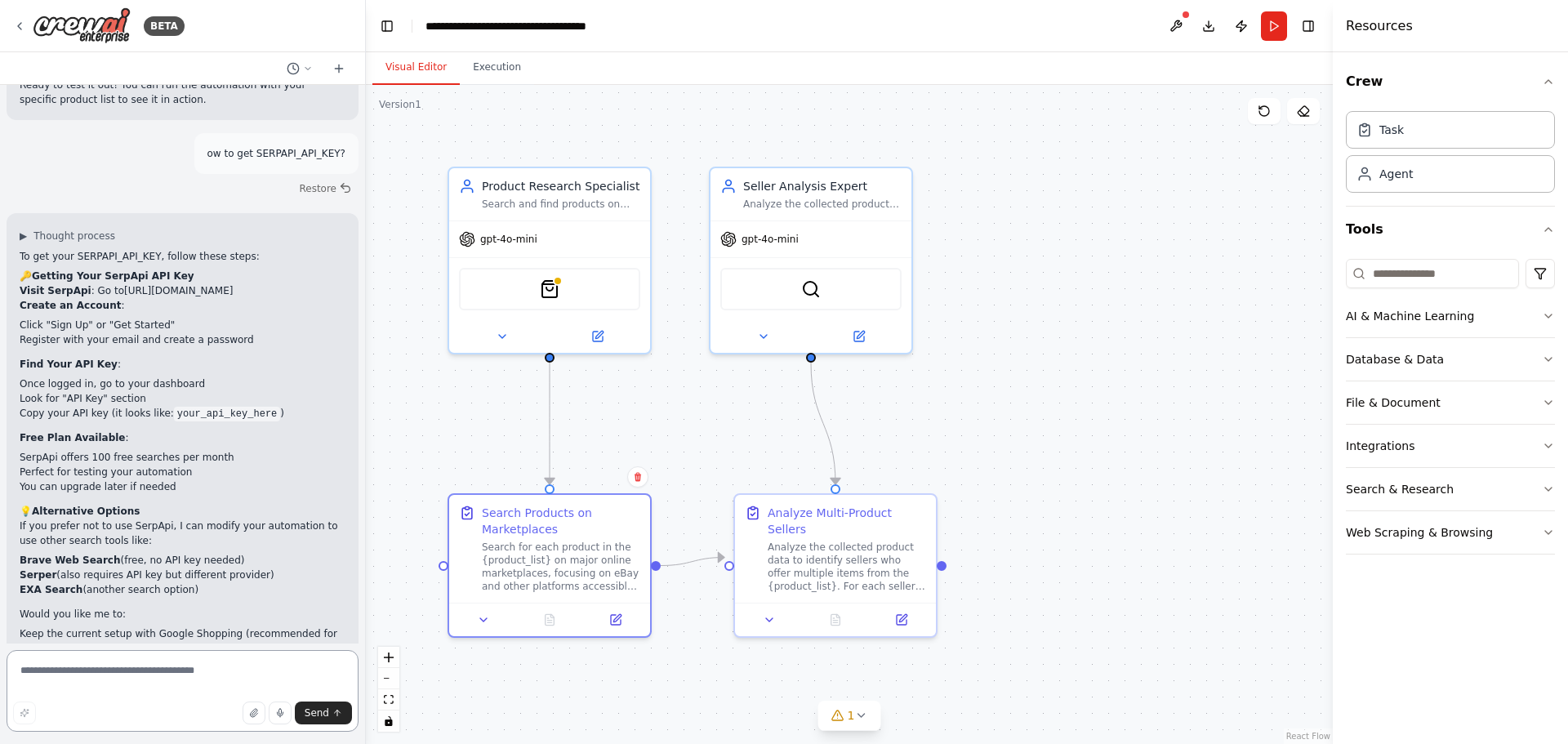
scroll to position [1668, 0]
